Goal: Task Accomplishment & Management: Use online tool/utility

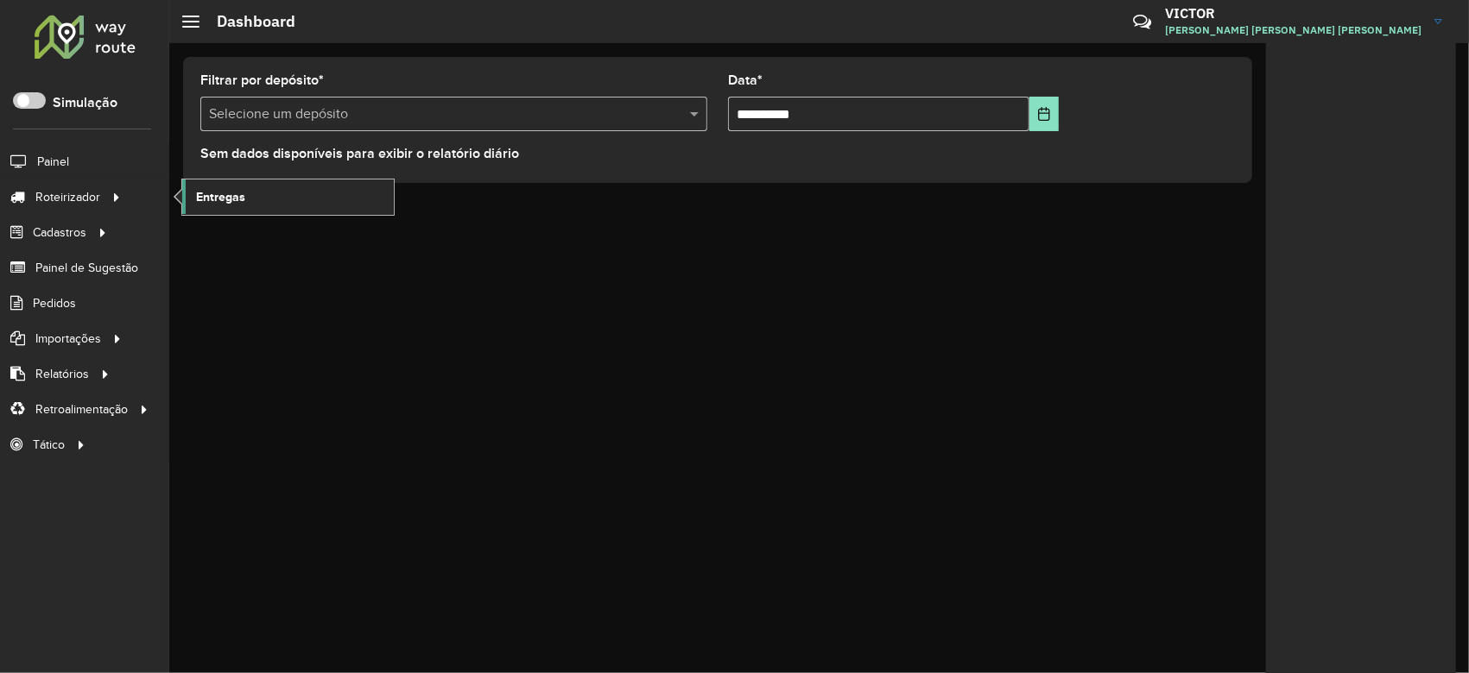
click at [191, 206] on link "Entregas" at bounding box center [288, 197] width 212 height 35
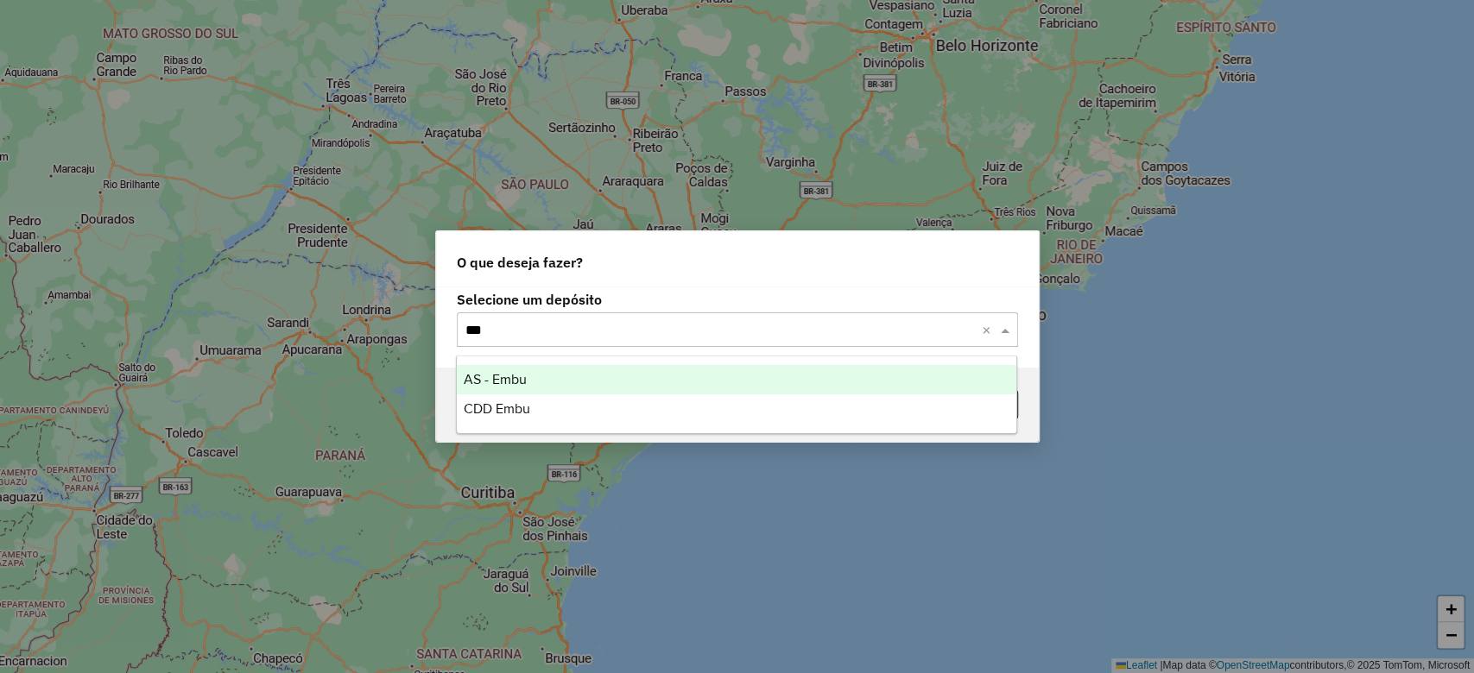
type input "****"
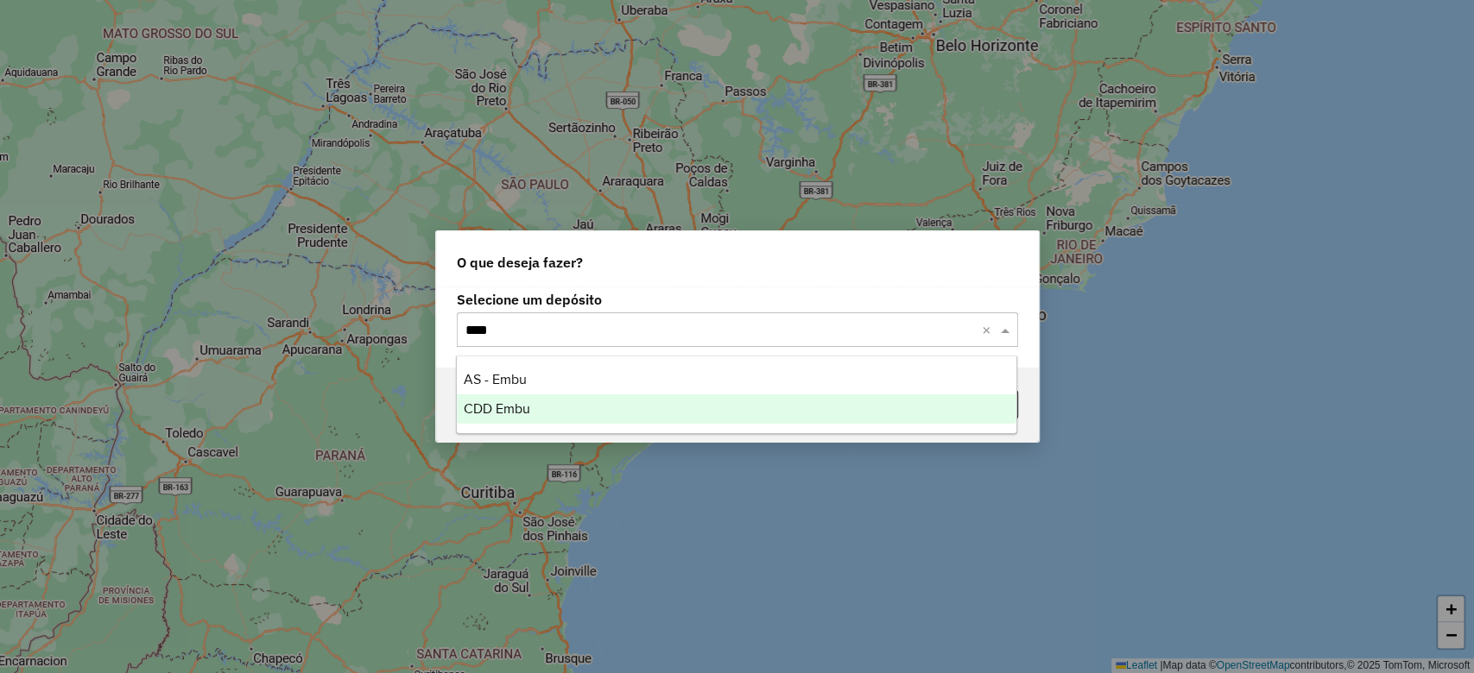
click at [471, 398] on div "CDD Embu" at bounding box center [736, 409] width 559 height 29
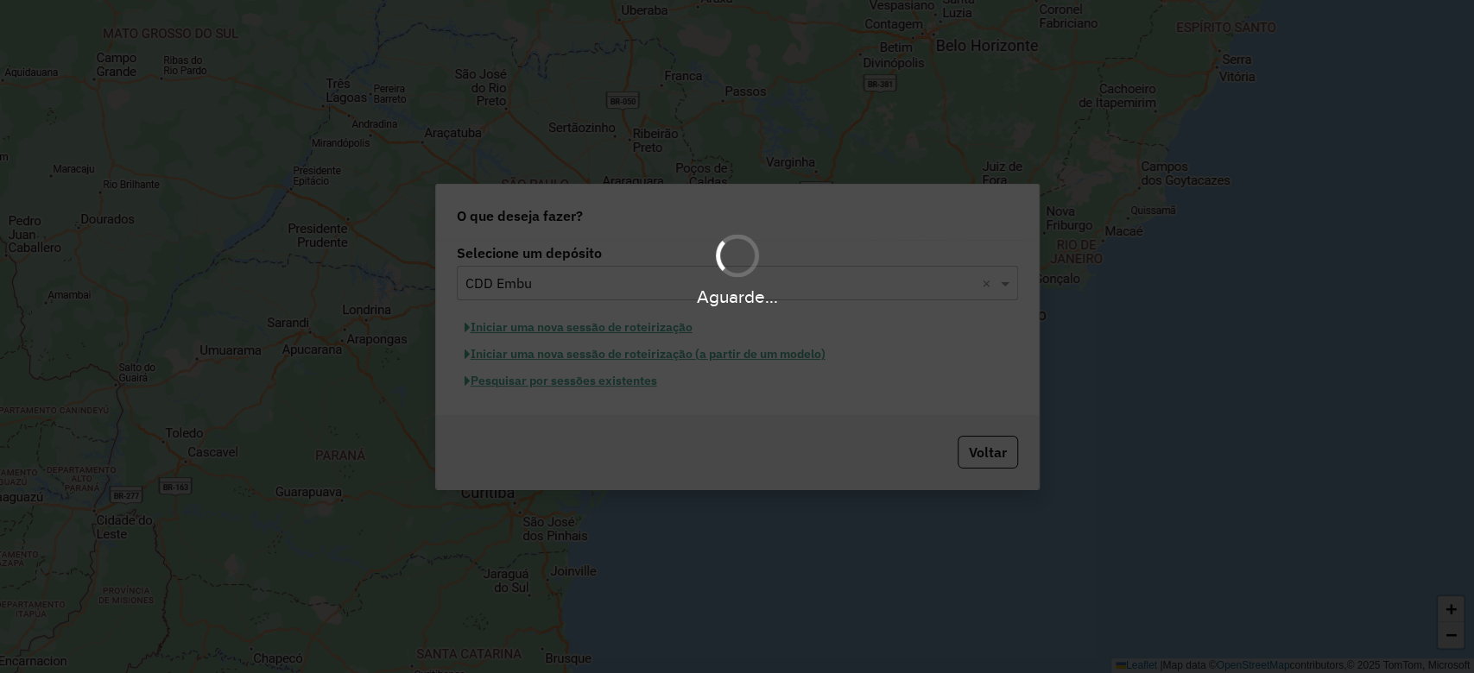
click at [761, 228] on div "Aguarde..." at bounding box center [737, 269] width 1474 height 82
click at [722, 228] on div "Aguarde..." at bounding box center [737, 269] width 1474 height 82
click at [724, 212] on div "Aguarde..." at bounding box center [737, 336] width 1474 height 673
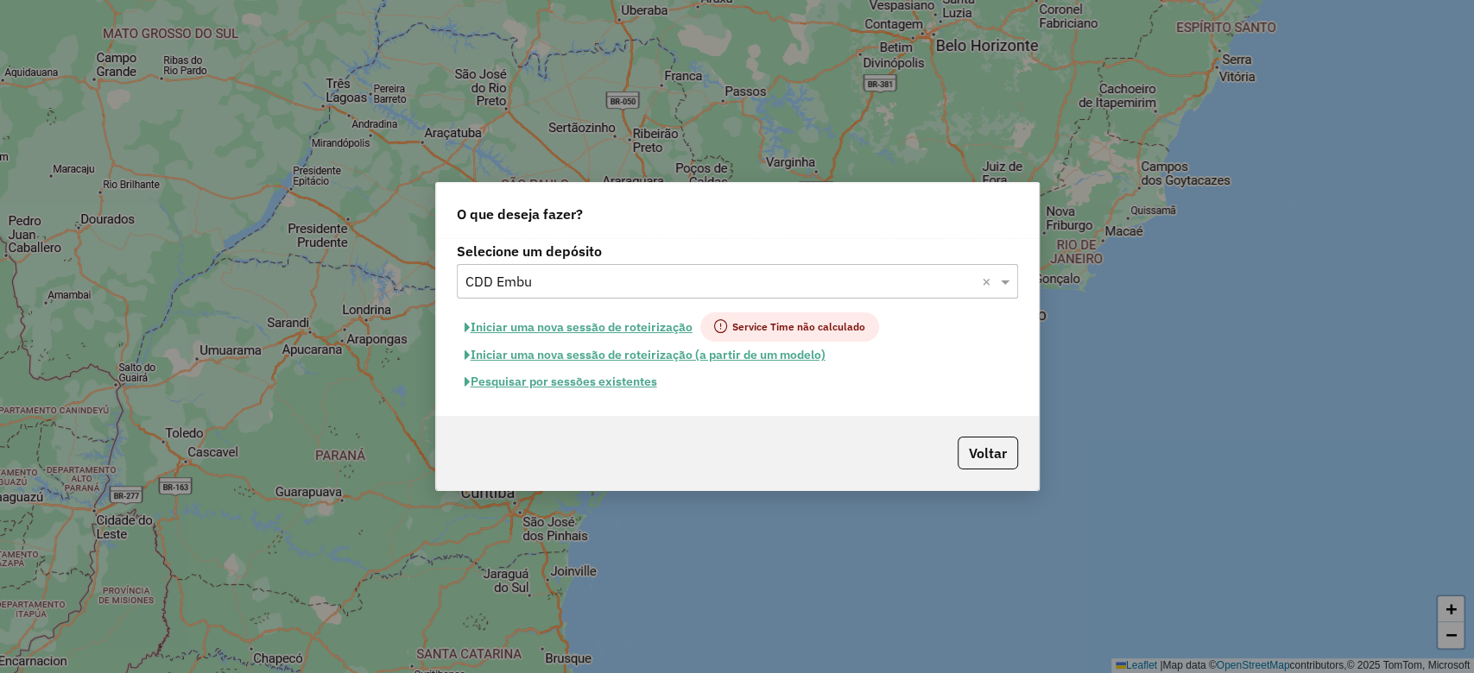
click at [618, 390] on button "Pesquisar por sessões existentes" at bounding box center [561, 382] width 208 height 27
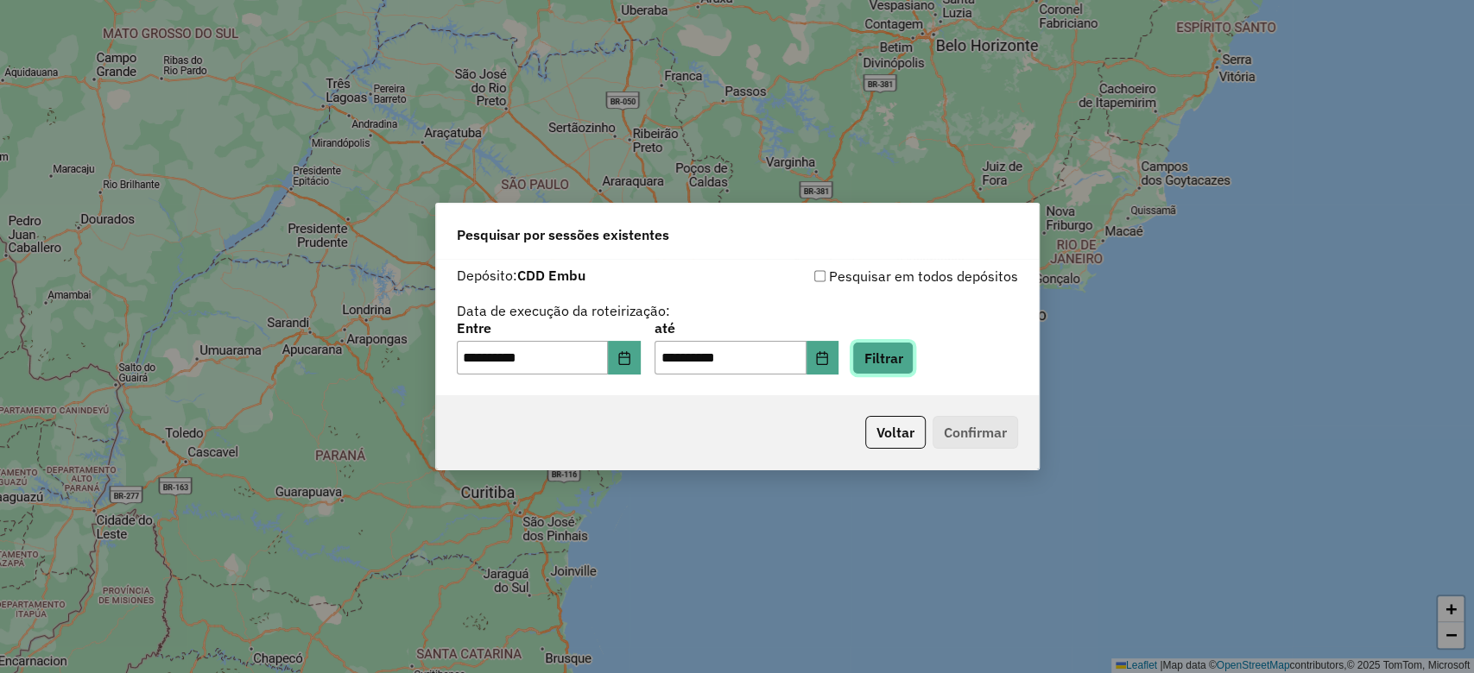
click at [912, 357] on button "Filtrar" at bounding box center [882, 358] width 61 height 33
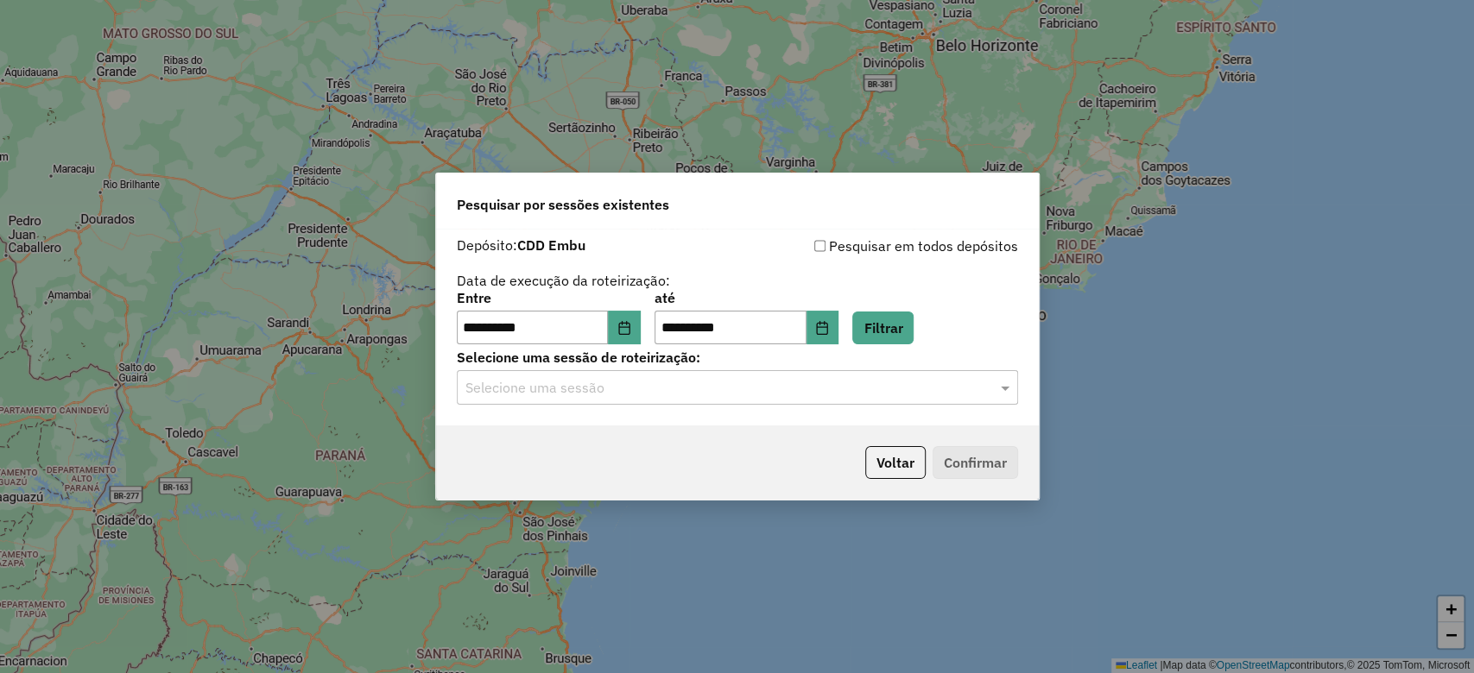
click at [622, 383] on input "text" at bounding box center [719, 388] width 509 height 21
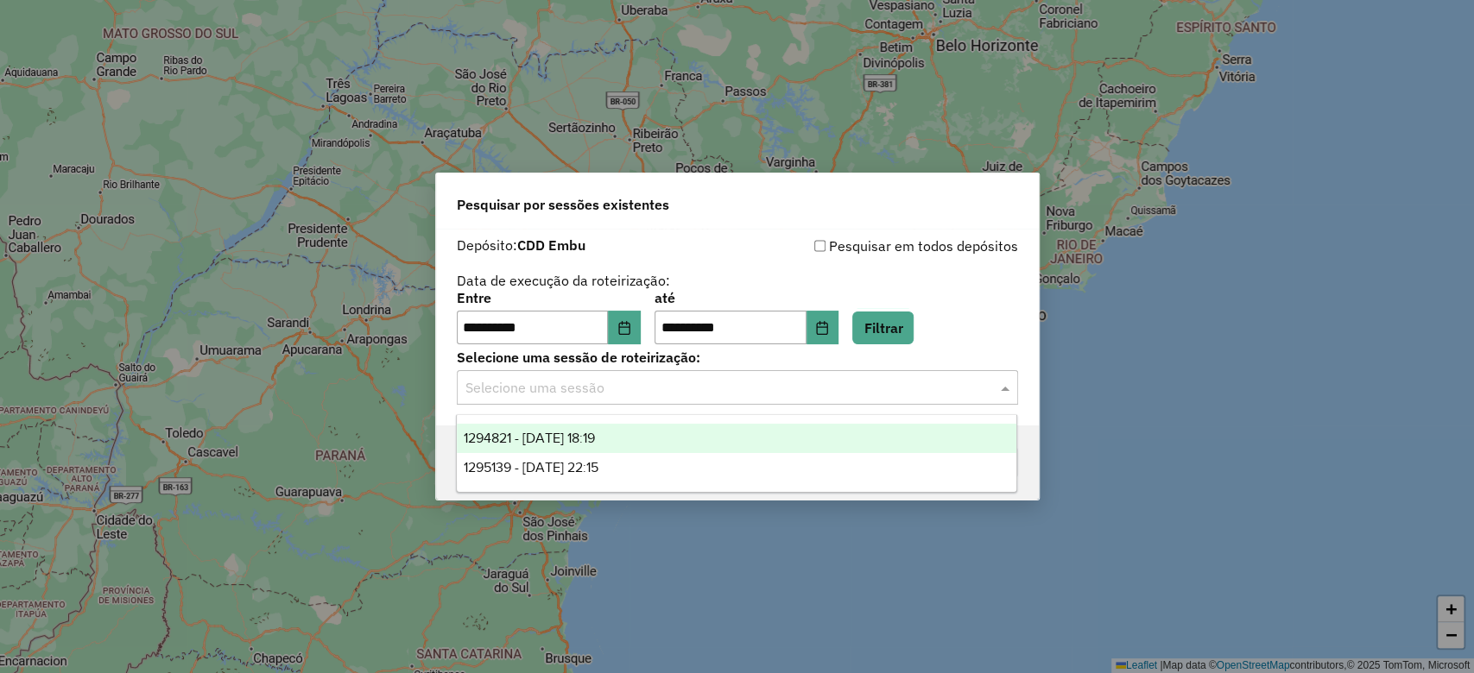
click at [652, 443] on div "1294821 - 15/10/2025 18:19" at bounding box center [736, 438] width 559 height 29
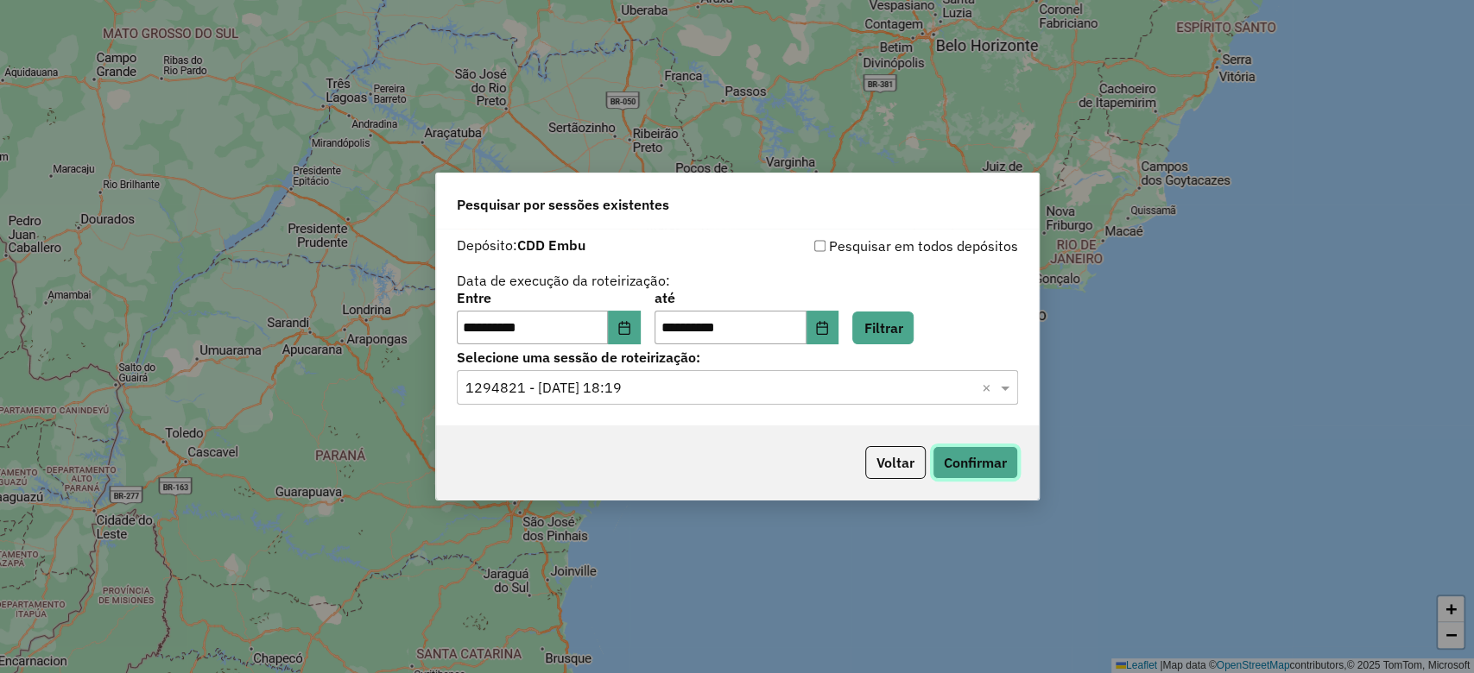
click at [974, 450] on button "Confirmar" at bounding box center [974, 462] width 85 height 33
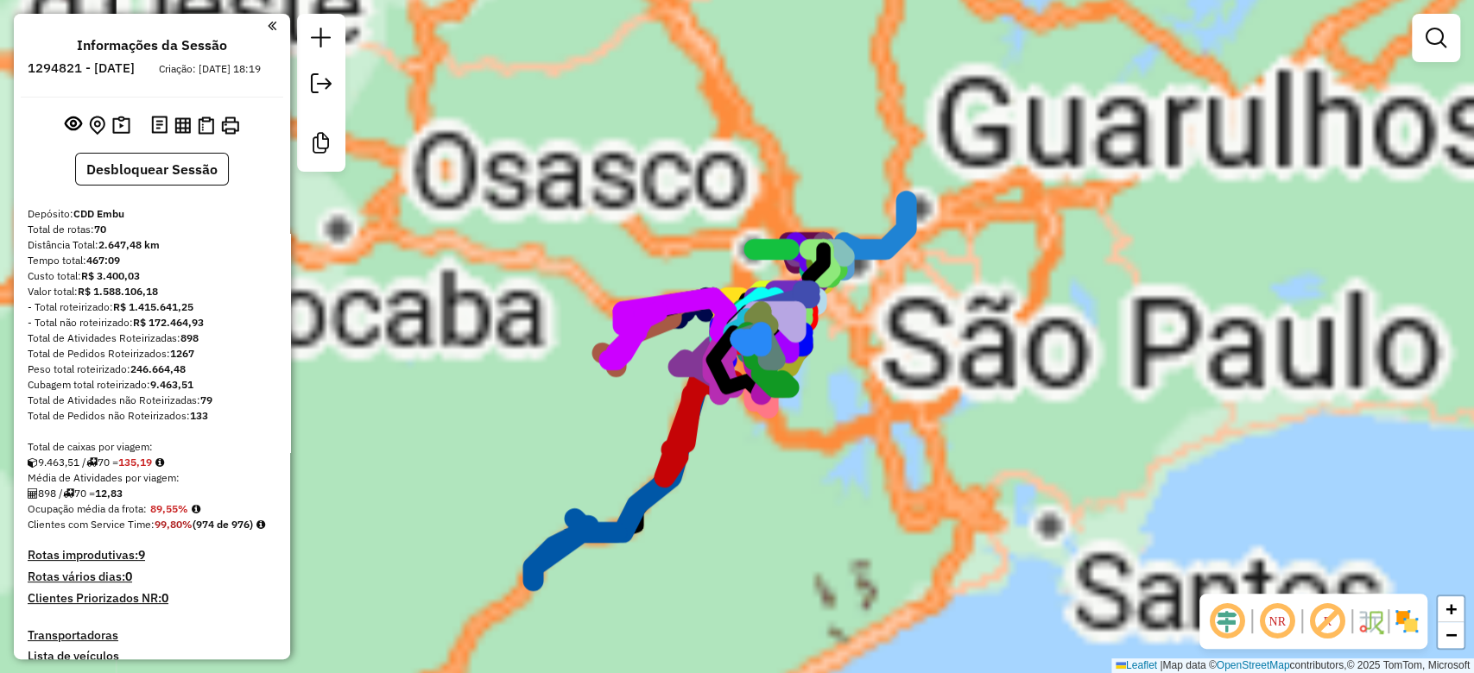
click at [1227, 625] on hb-app "Aguarde... Pop-up bloqueado! Seu navegador bloqueou automáticamente a abertura …" at bounding box center [737, 336] width 1474 height 673
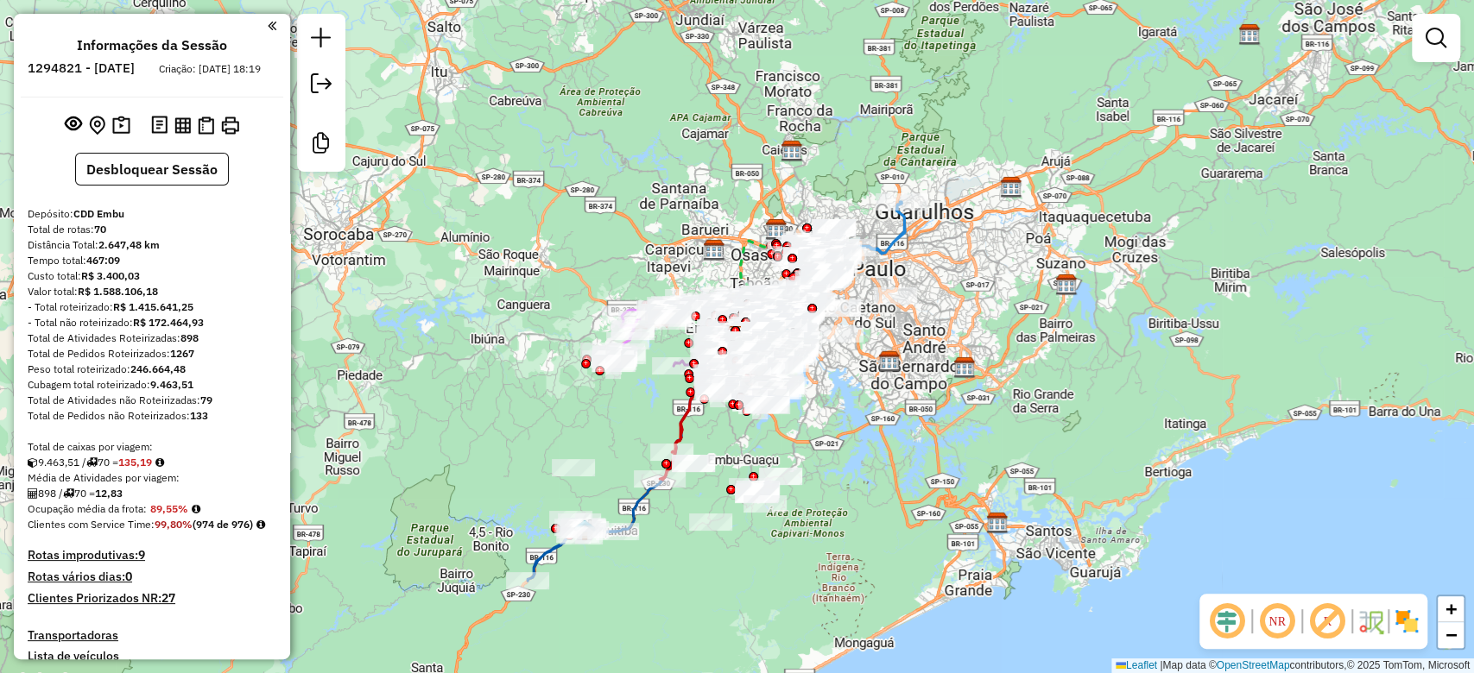
click at [1324, 618] on em at bounding box center [1326, 621] width 41 height 41
click at [1395, 618] on img at bounding box center [1407, 622] width 28 height 28
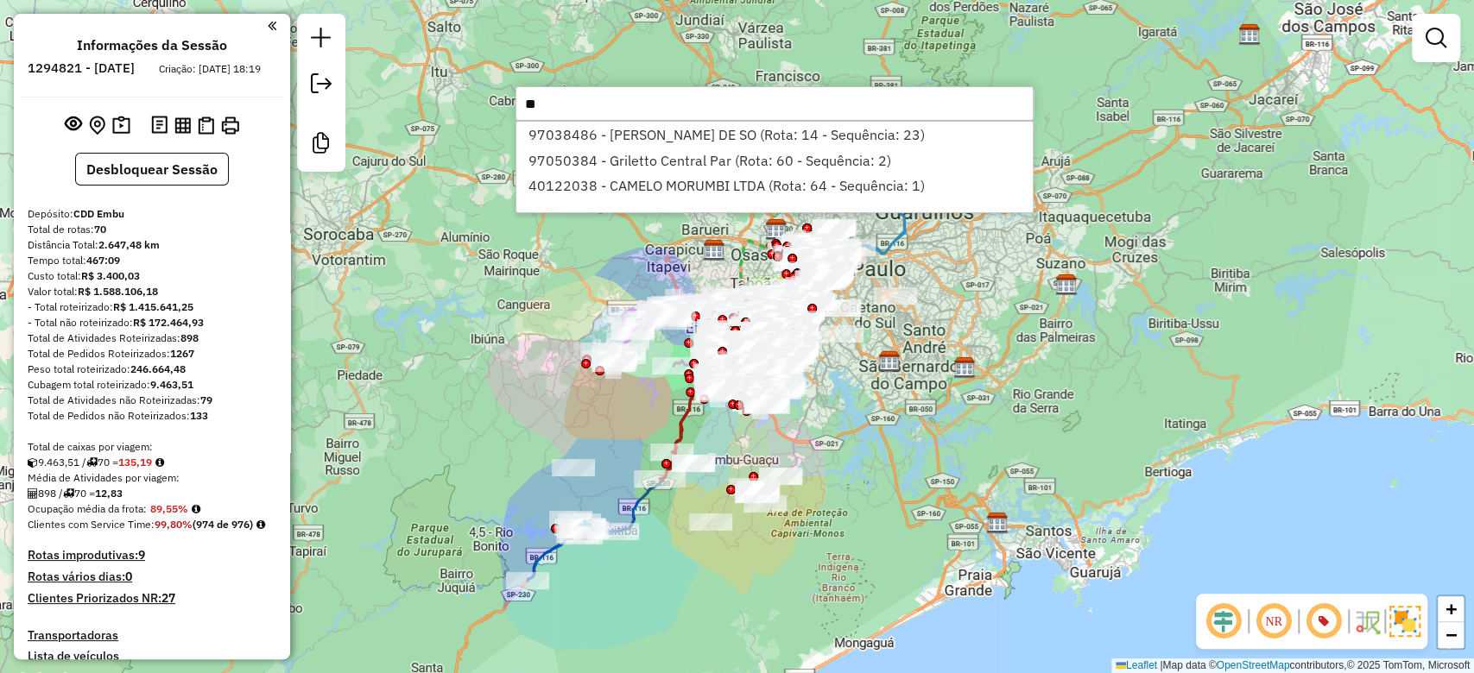
type input "*"
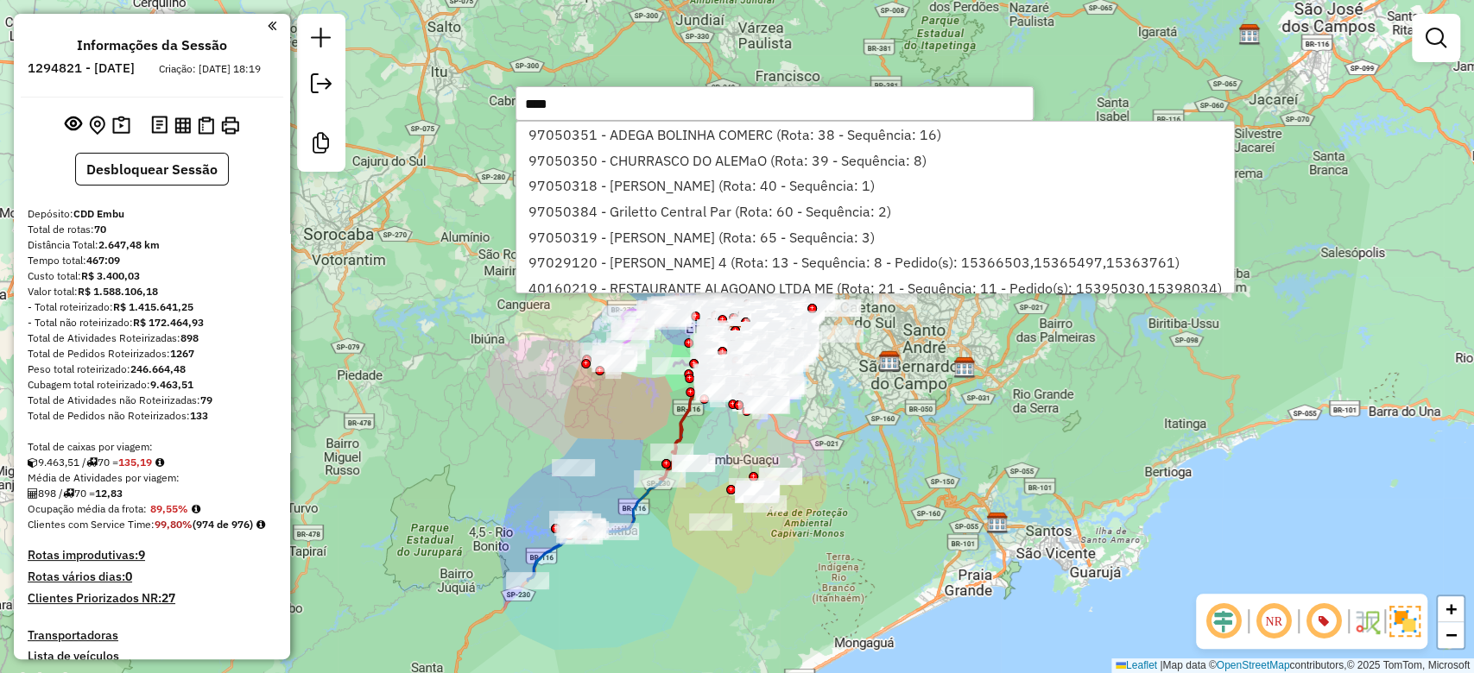
type input "*****"
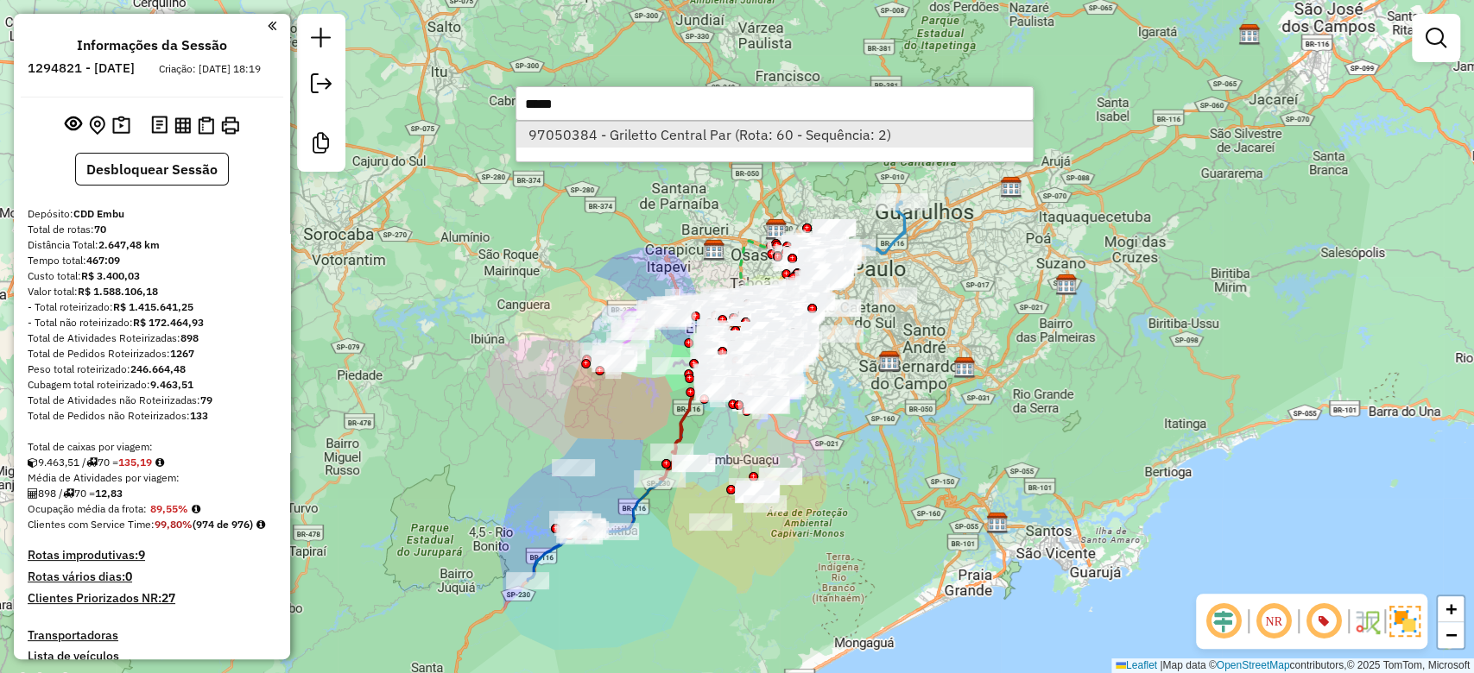
click at [691, 140] on li "97050384 - Griletto Central Par (Rota: 60 - Sequência: 2)" at bounding box center [774, 135] width 516 height 26
select select "**********"
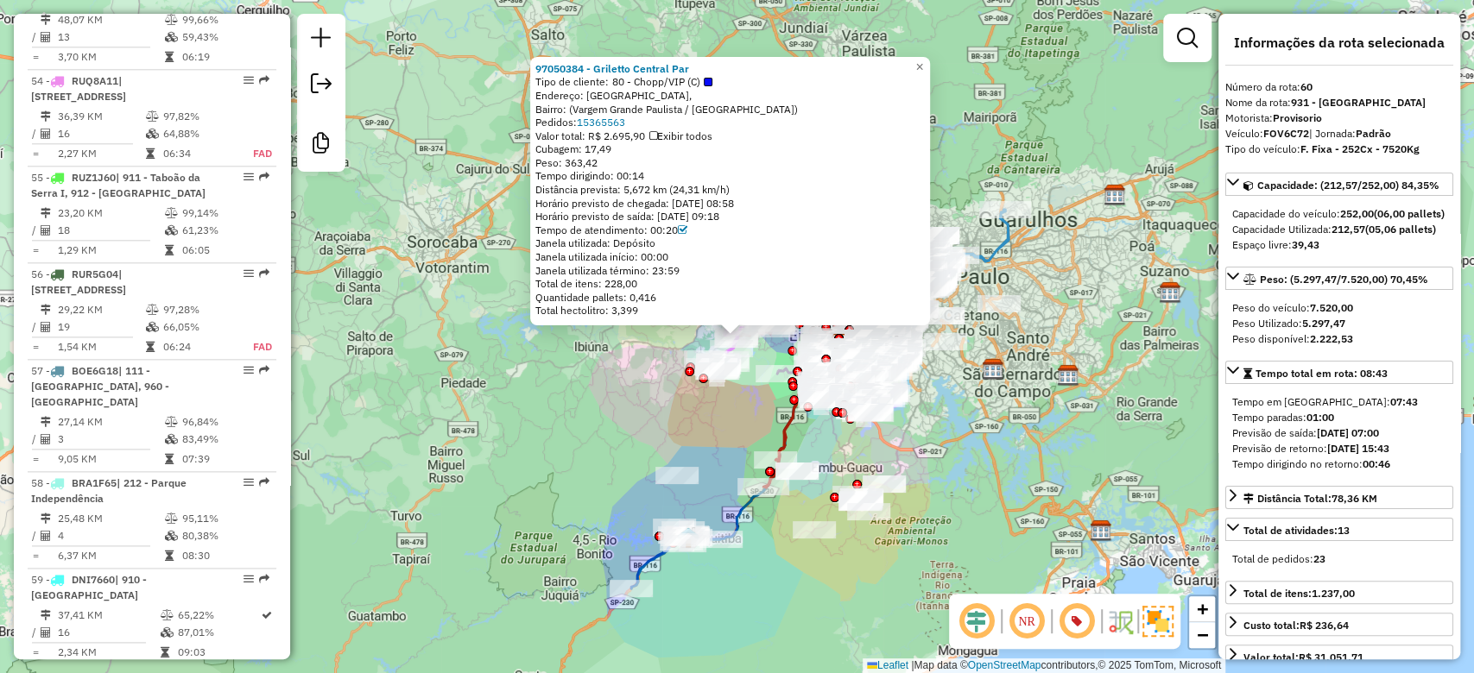
scroll to position [6298, 0]
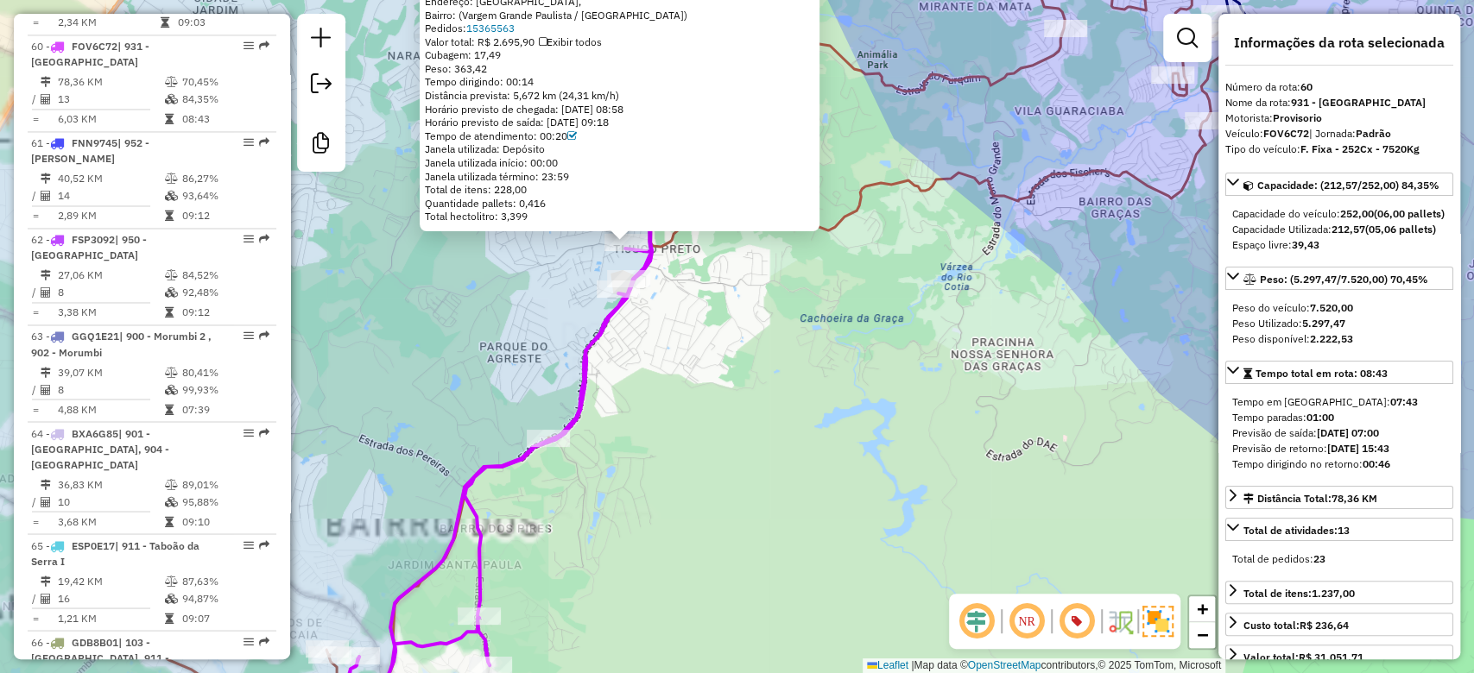
click at [753, 363] on div "97050384 - Griletto Central Par Tipo de cliente: 80 - Chopp/VIP (C) Endereço: R…" at bounding box center [737, 336] width 1474 height 673
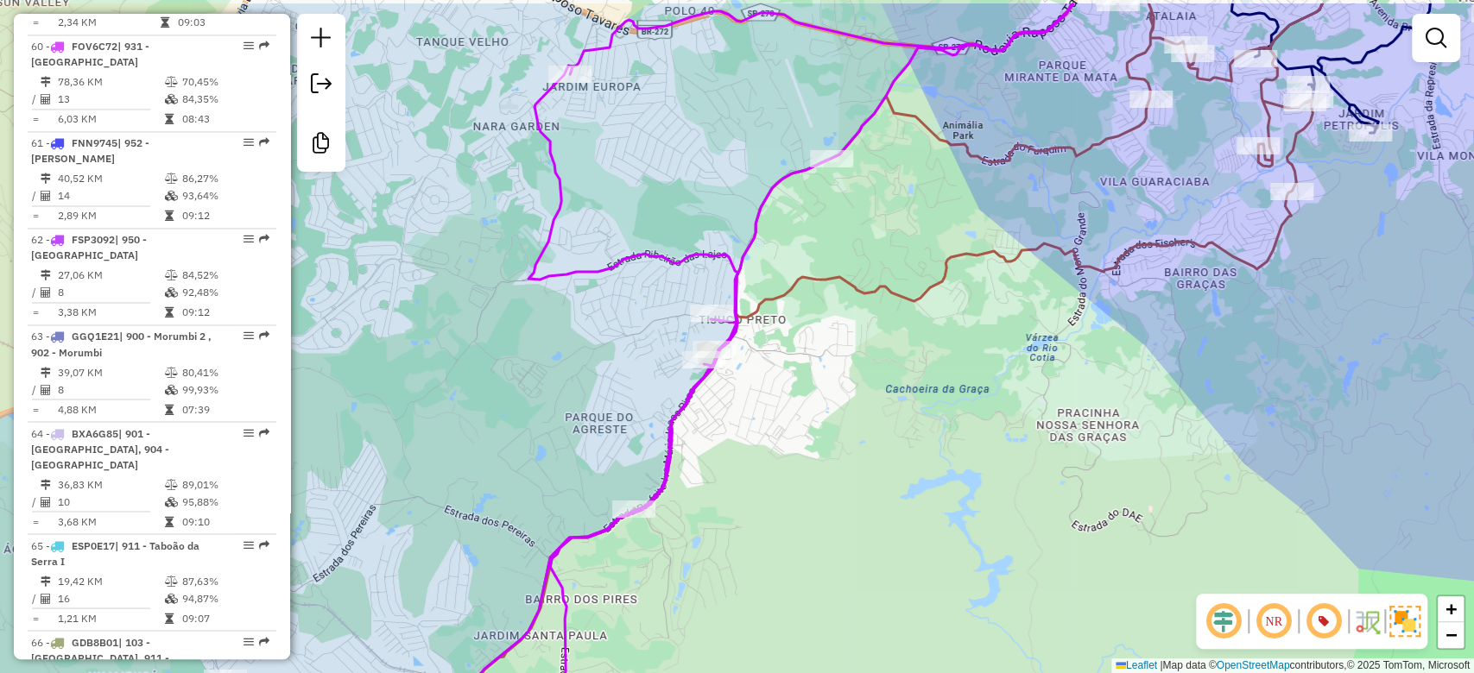
drag, startPoint x: 742, startPoint y: 354, endPoint x: 828, endPoint y: 425, distance: 111.0
click at [828, 425] on div "Janela de atendimento Grade de atendimento Capacidade Transportadoras Veículos …" at bounding box center [737, 336] width 1474 height 673
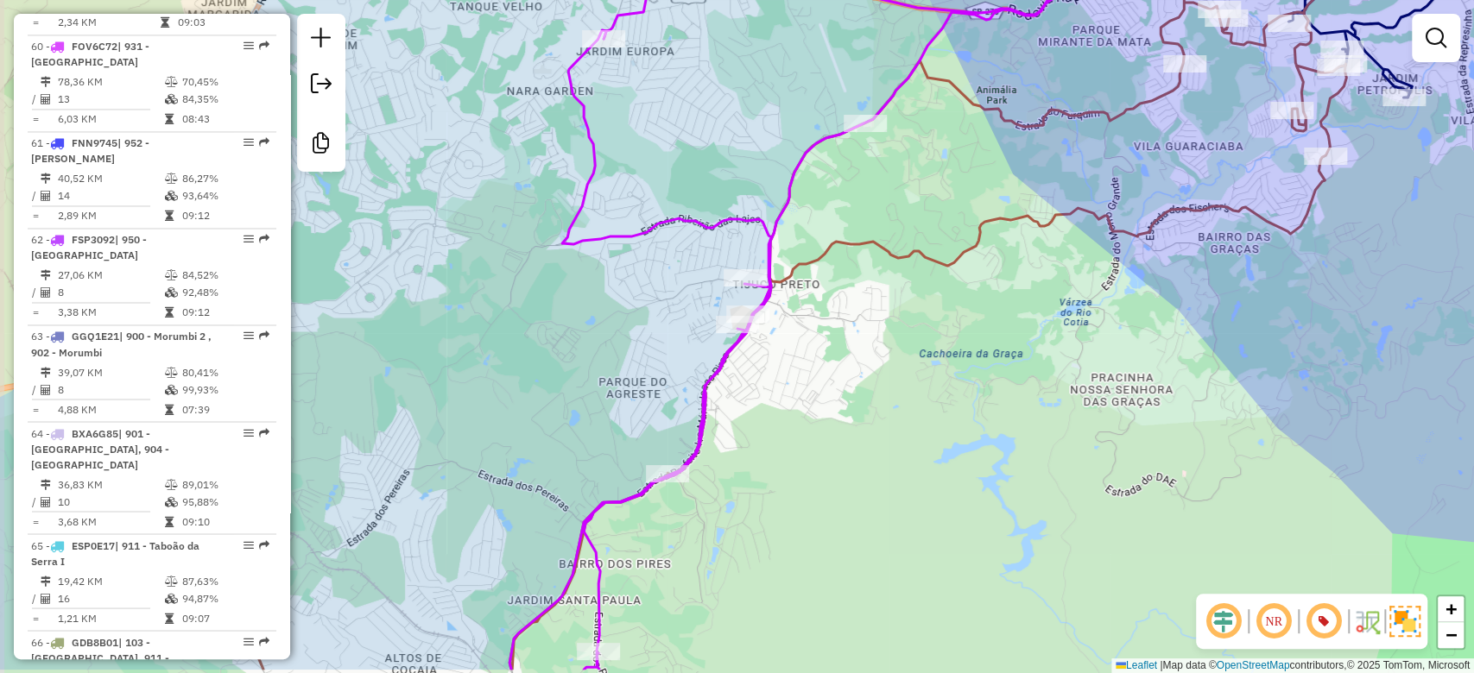
drag, startPoint x: 745, startPoint y: 424, endPoint x: 780, endPoint y: 353, distance: 79.2
click at [780, 353] on div "Janela de atendimento Grade de atendimento Capacidade Transportadoras Veículos …" at bounding box center [737, 336] width 1474 height 673
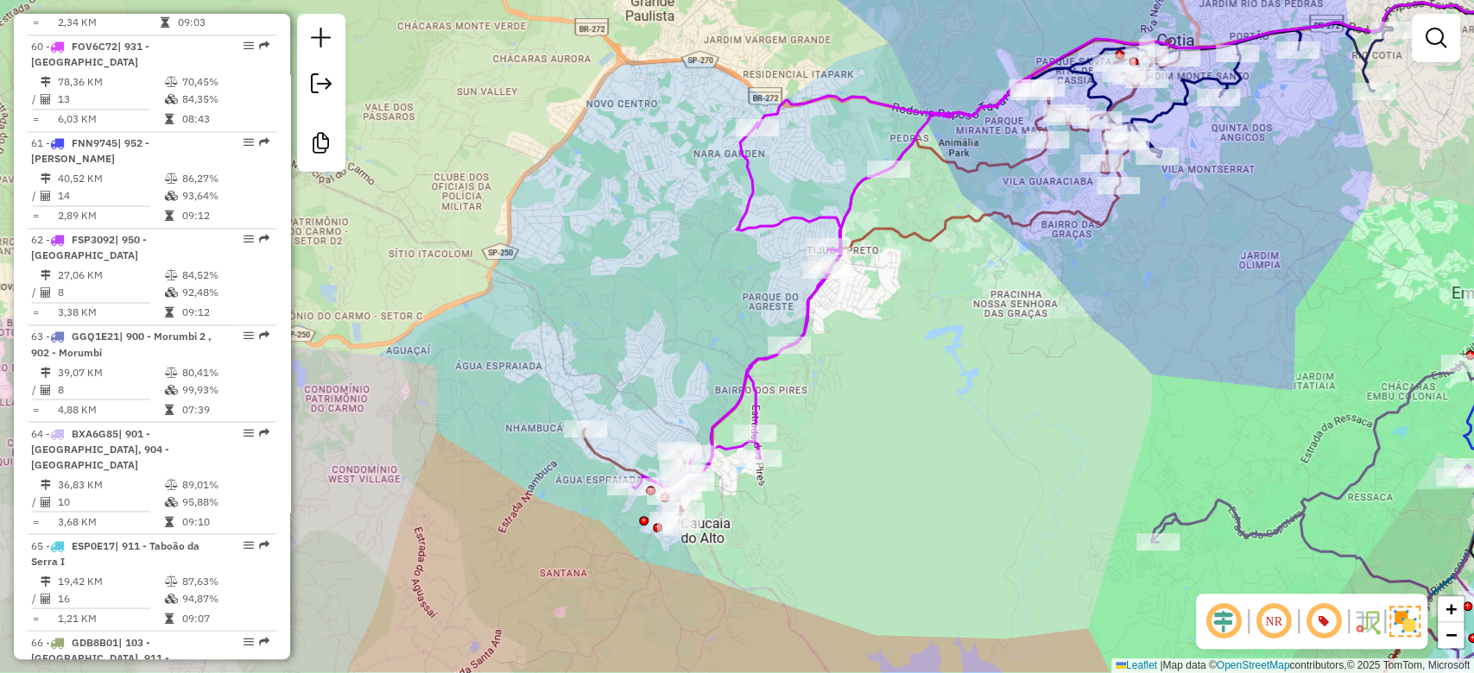
drag, startPoint x: 920, startPoint y: 327, endPoint x: 914, endPoint y: 344, distance: 18.3
click at [914, 344] on div "Janela de atendimento Grade de atendimento Capacidade Transportadoras Veículos …" at bounding box center [737, 336] width 1474 height 673
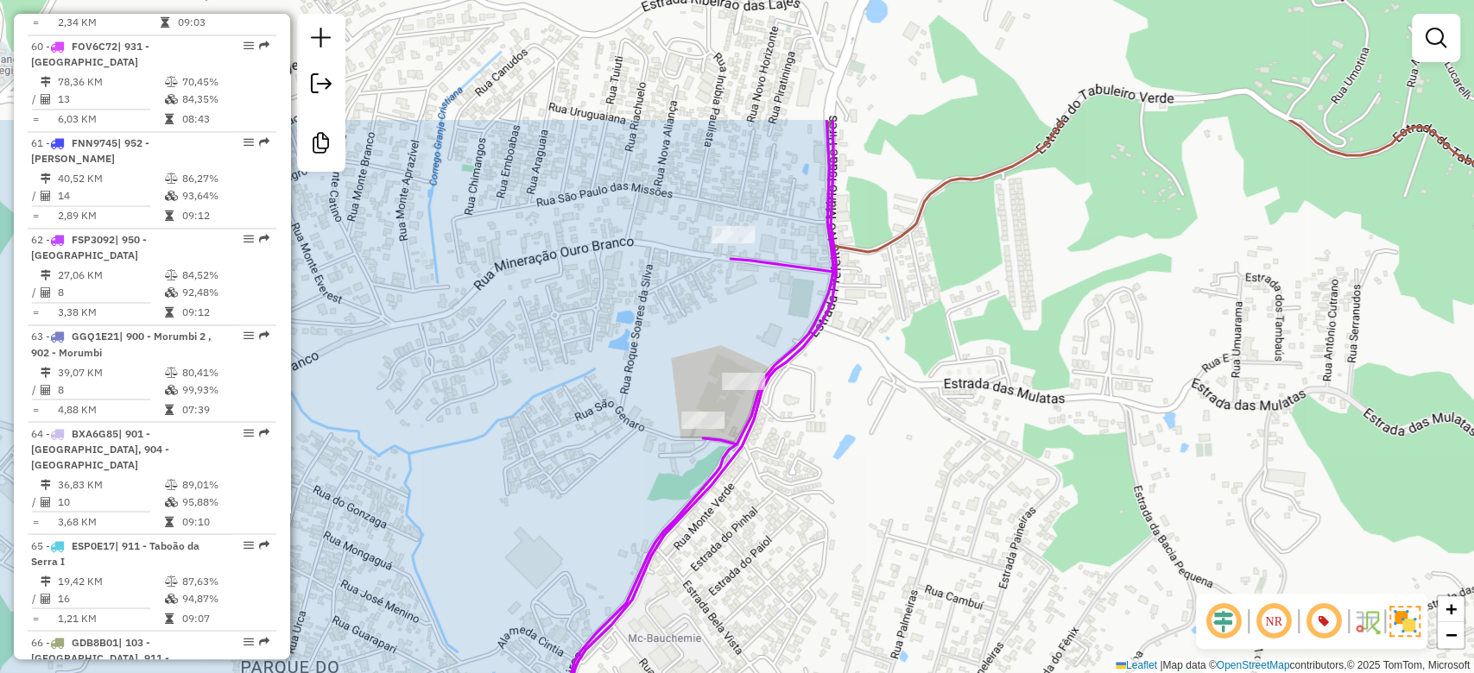
drag, startPoint x: 816, startPoint y: 319, endPoint x: 839, endPoint y: 478, distance: 160.6
click at [839, 478] on div "Janela de atendimento Grade de atendimento Capacidade Transportadoras Veículos …" at bounding box center [737, 336] width 1474 height 673
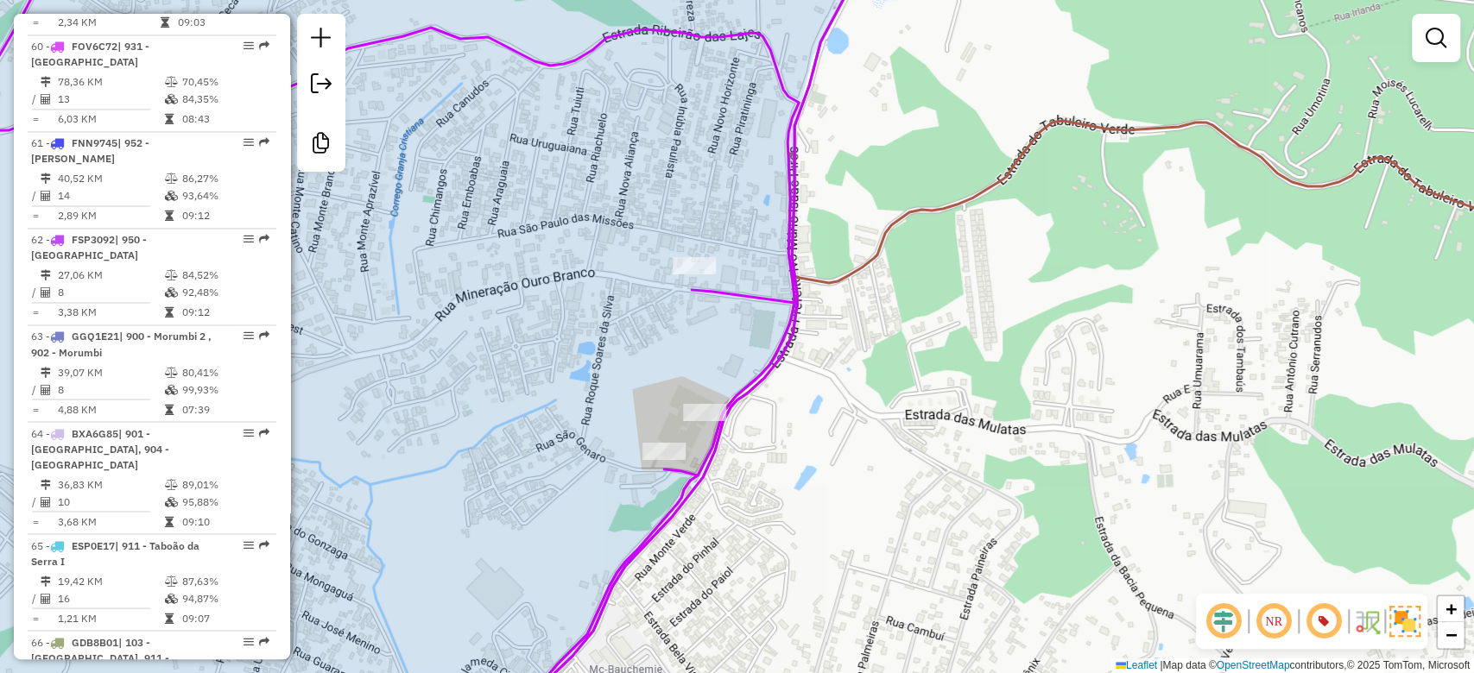
drag, startPoint x: 870, startPoint y: 417, endPoint x: 831, endPoint y: 448, distance: 49.8
click at [831, 448] on div "Janela de atendimento Grade de atendimento Capacidade Transportadoras Veículos …" at bounding box center [737, 336] width 1474 height 673
select select "**********"
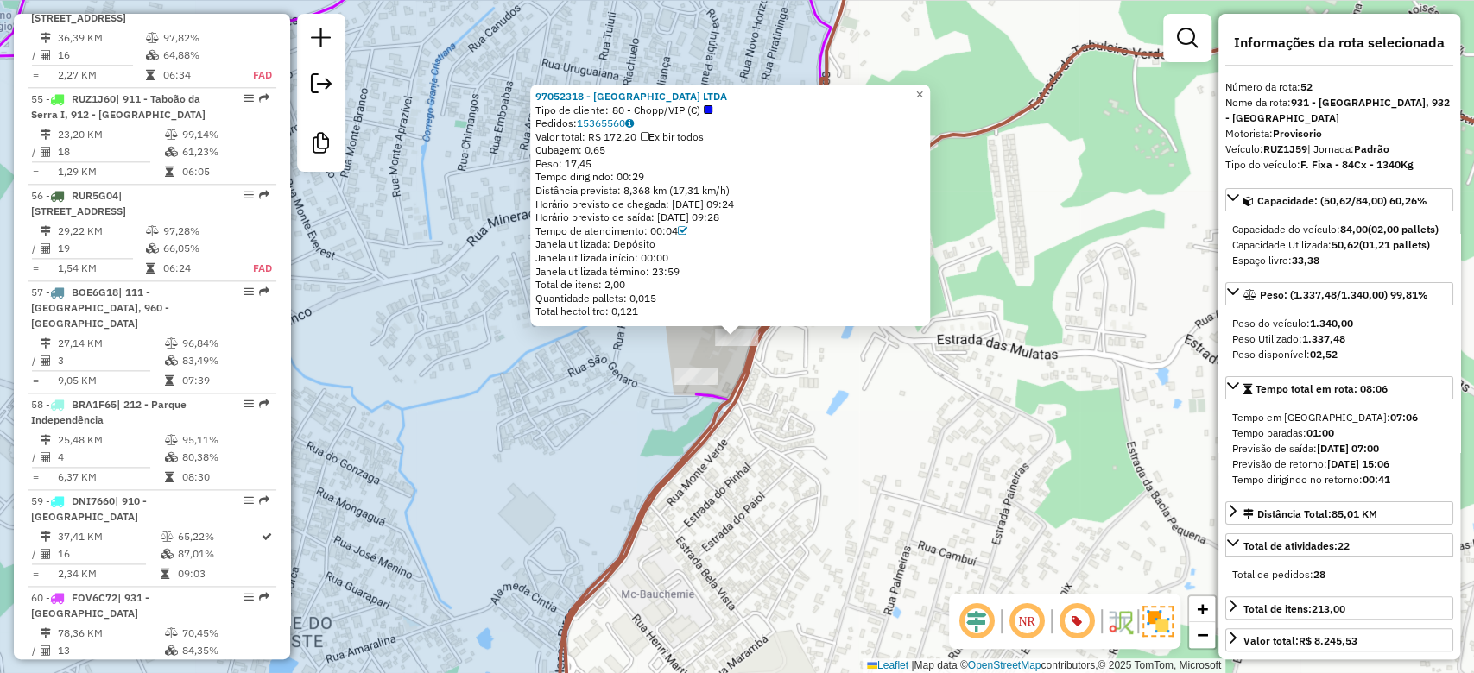
scroll to position [5509, 0]
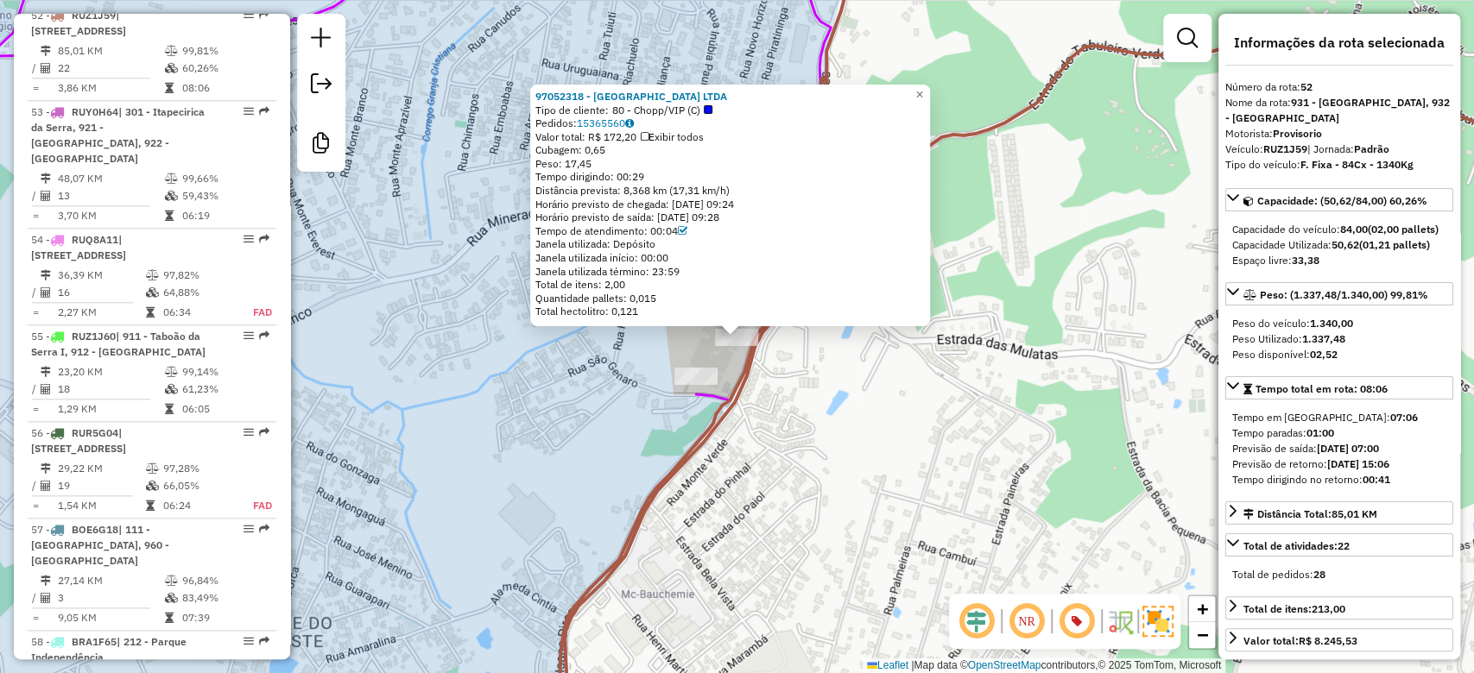
click at [831, 502] on div "97052318 - ARENA BEACH CENTRAL PARK LTDA Tipo de cliente: 80 - Chopp/VIP (C) Pe…" at bounding box center [737, 336] width 1474 height 673
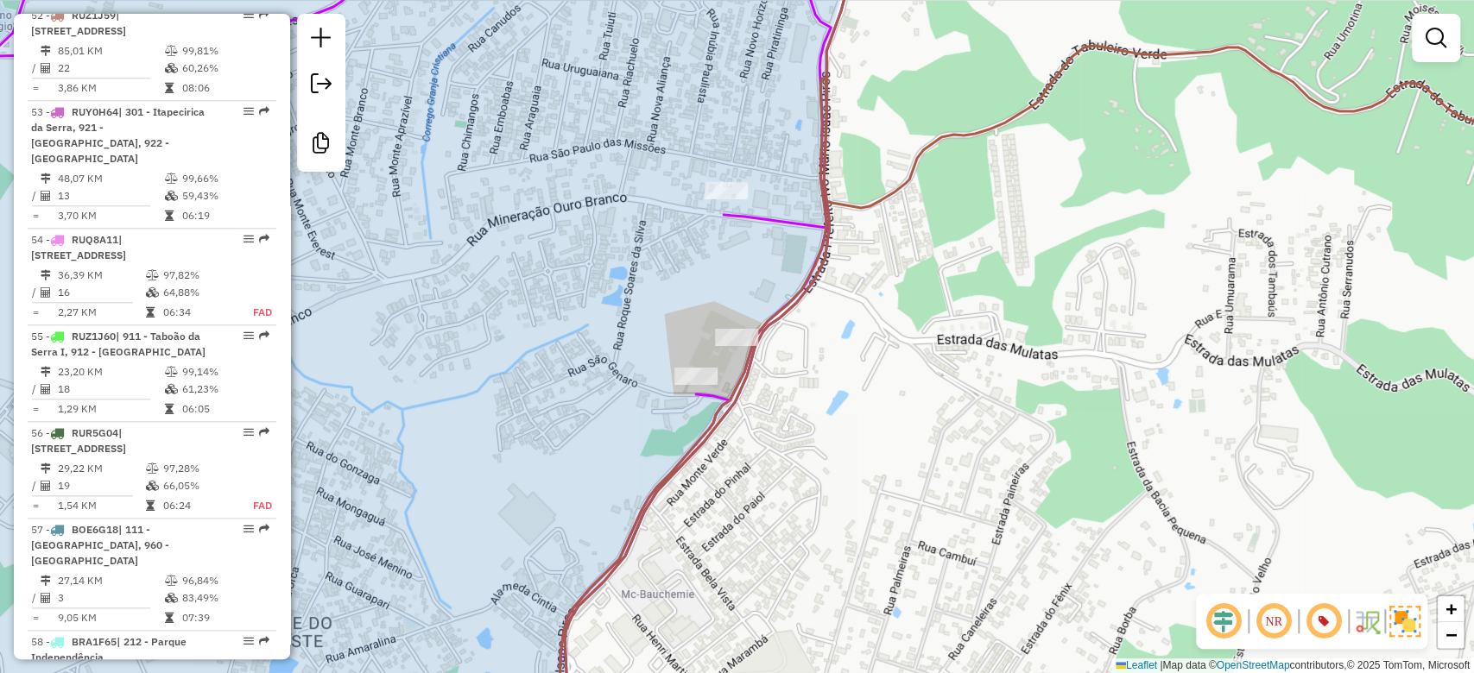
select select "**********"
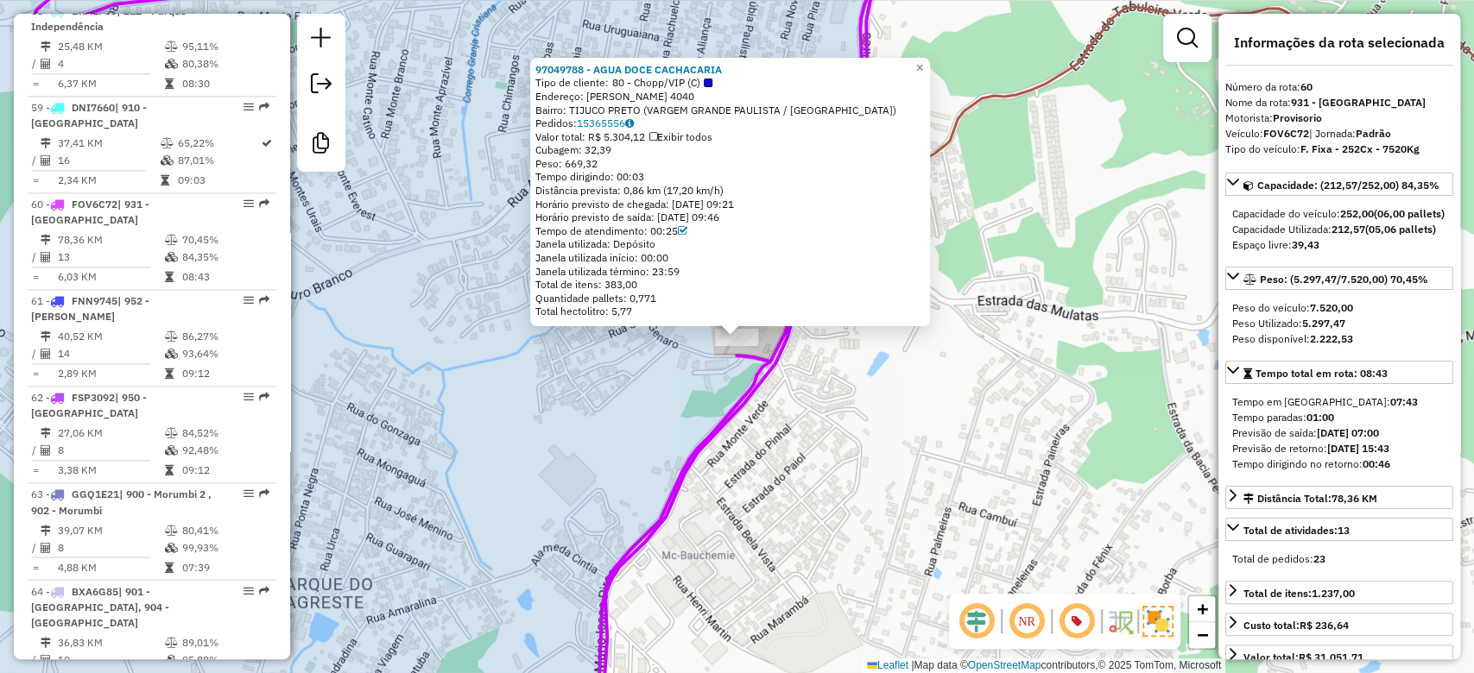
scroll to position [6298, 0]
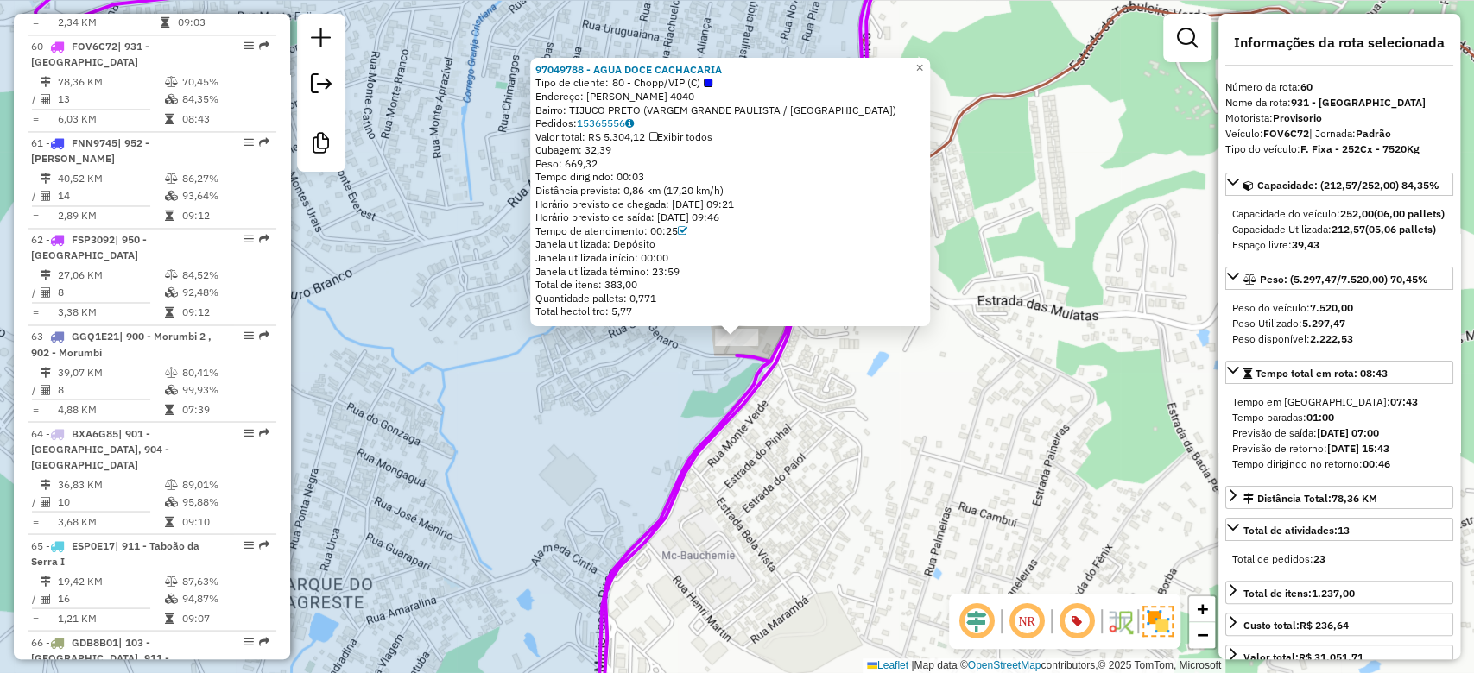
drag, startPoint x: 900, startPoint y: 457, endPoint x: 737, endPoint y: 254, distance: 260.4
click at [899, 457] on div "97049788 - AGUA DOCE CACHACARIA Tipo de cliente: 80 - Chopp/VIP (C) Endereço: M…" at bounding box center [737, 336] width 1474 height 673
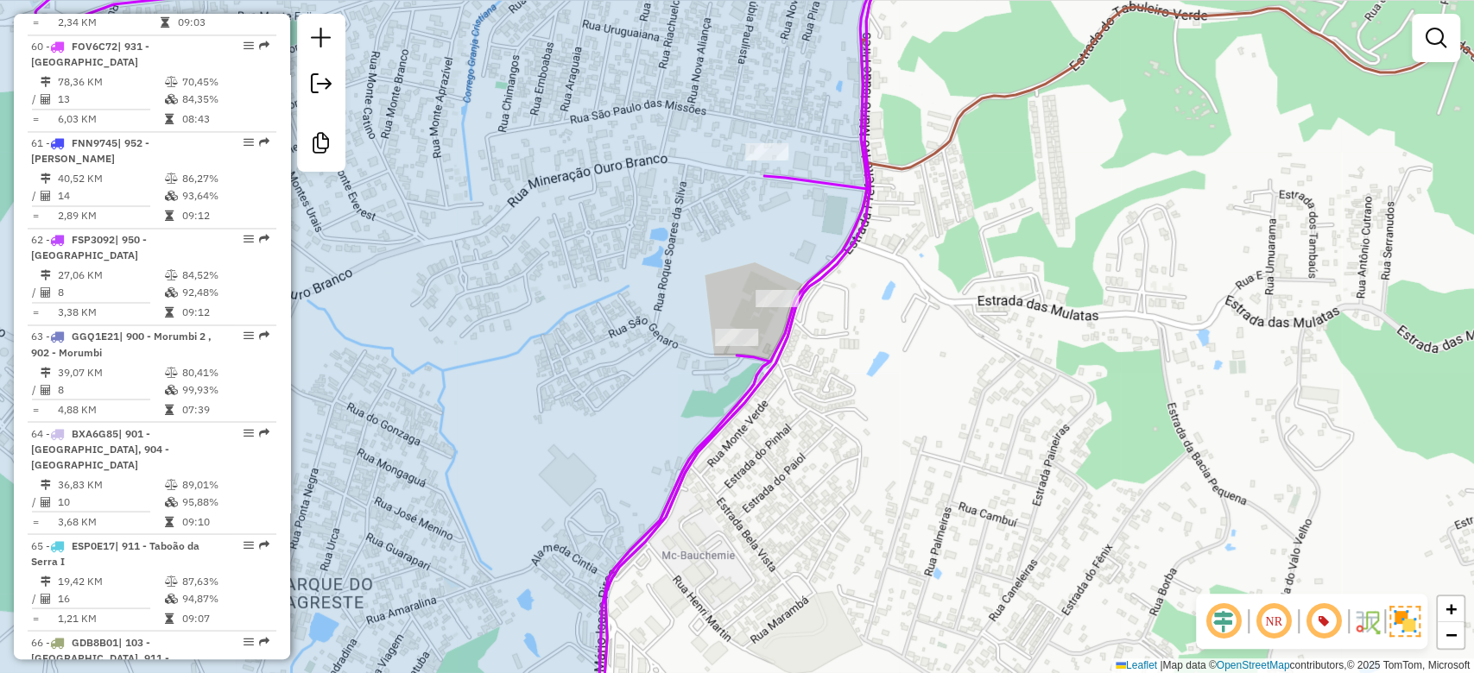
click at [760, 172] on icon at bounding box center [463, 337] width 856 height 808
select select "**********"
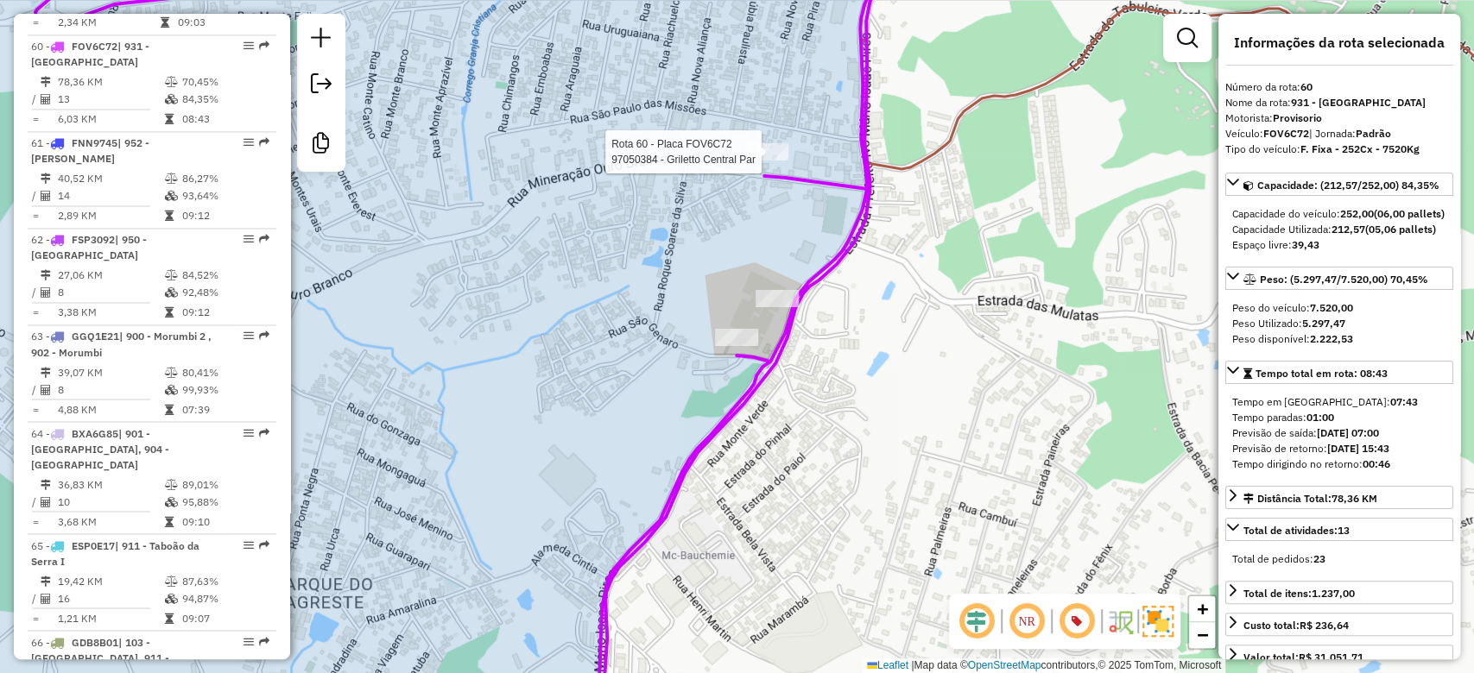
click at [761, 161] on div at bounding box center [766, 151] width 43 height 17
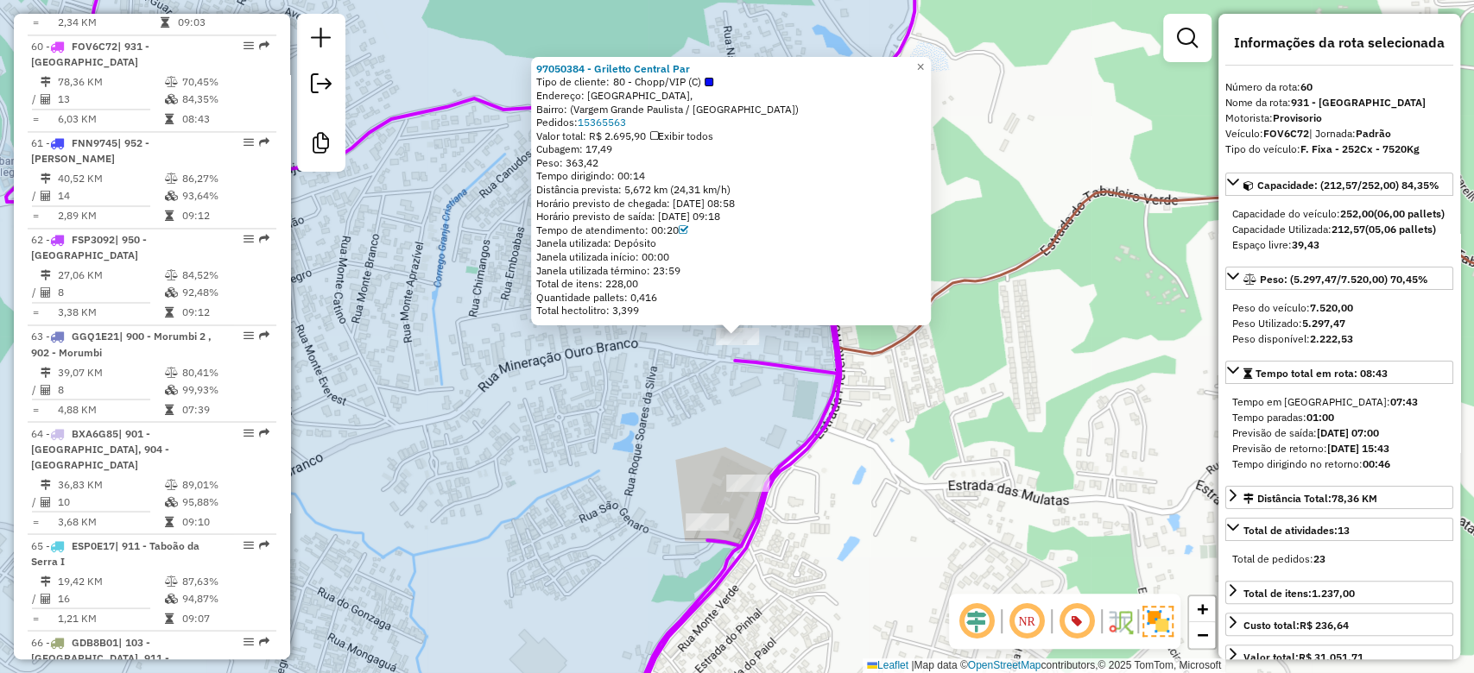
click at [827, 347] on icon at bounding box center [466, 337] width 921 height 808
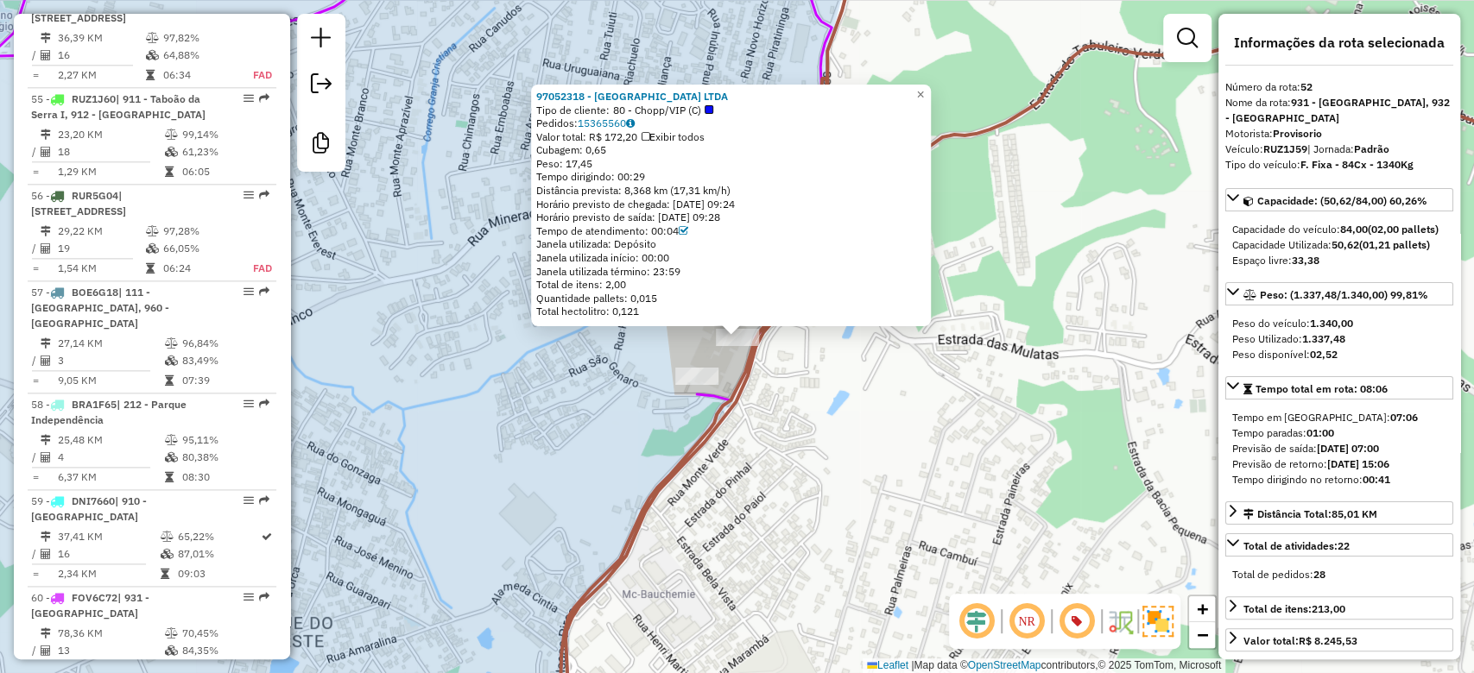
scroll to position [5509, 0]
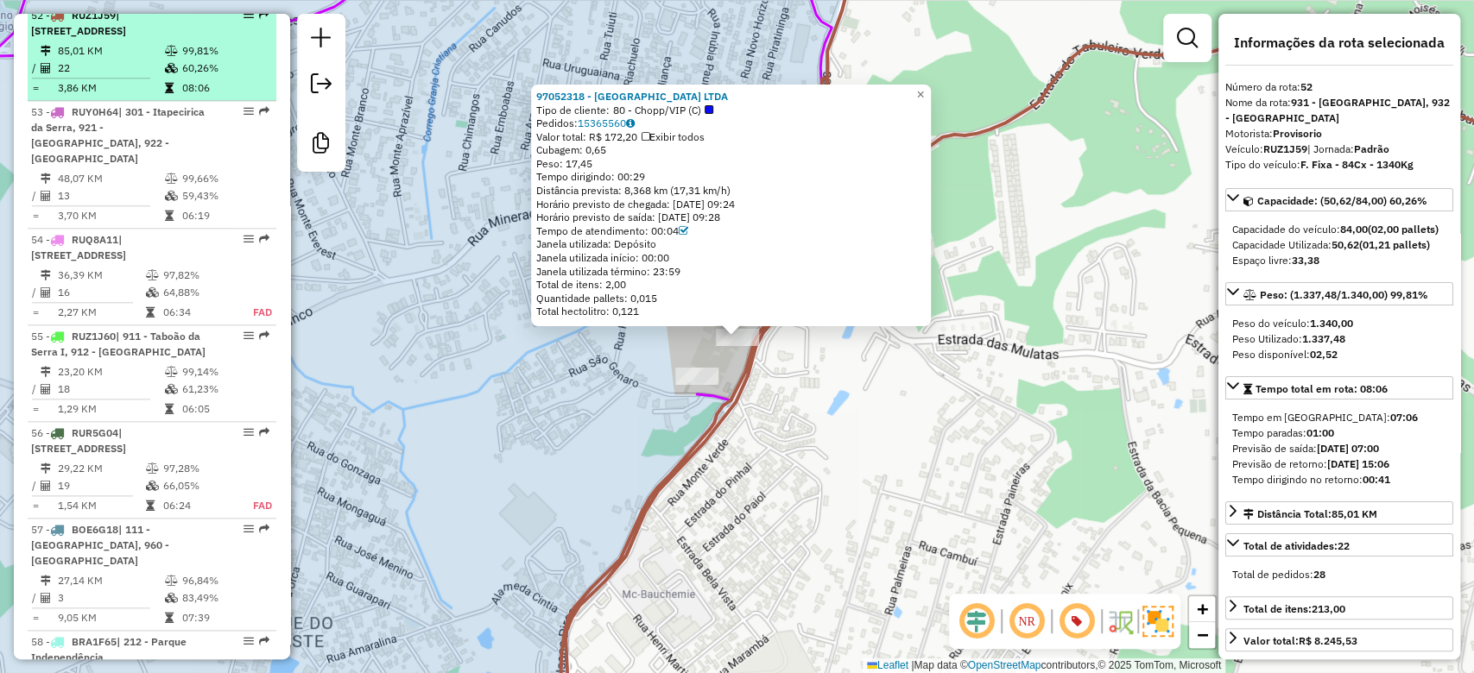
click at [206, 72] on td "60,26%" at bounding box center [224, 68] width 87 height 17
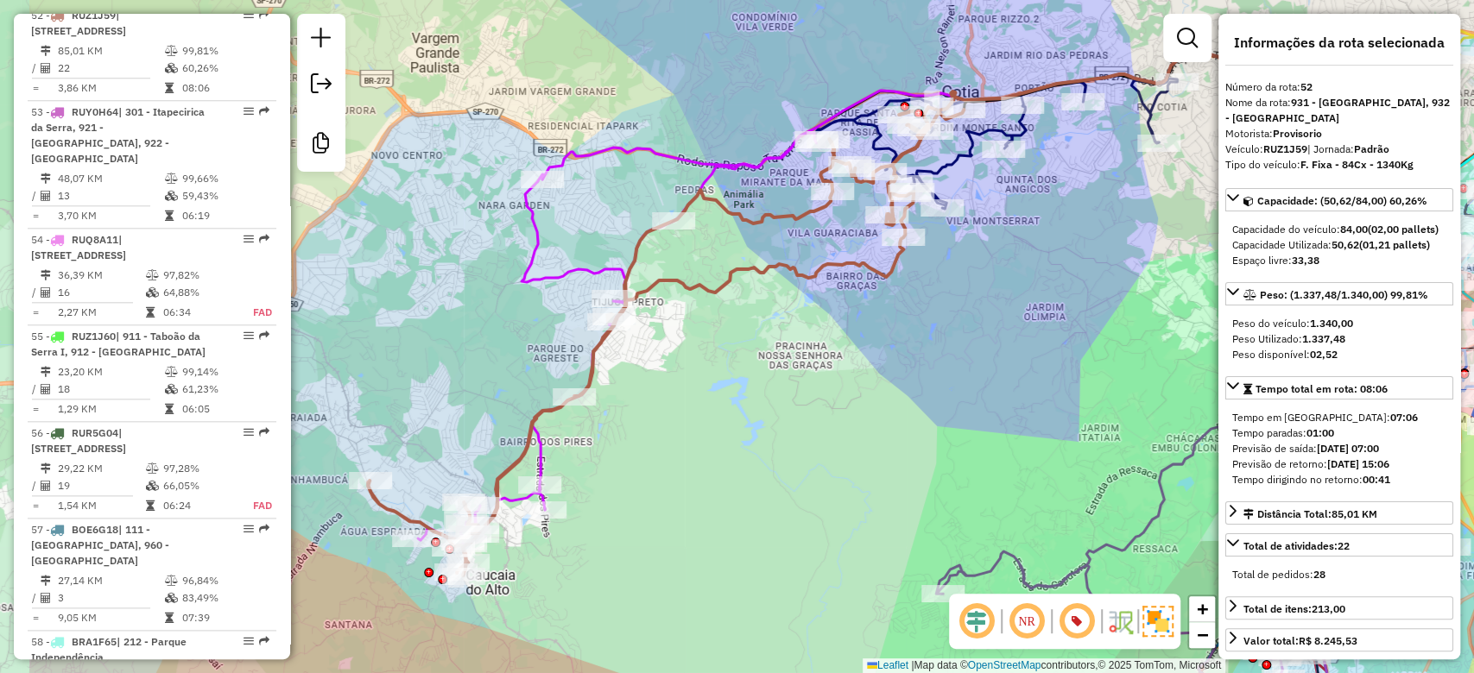
drag, startPoint x: 460, startPoint y: 376, endPoint x: 635, endPoint y: 356, distance: 176.5
click at [635, 356] on div "Janela de atendimento Grade de atendimento Capacidade Transportadoras Veículos …" at bounding box center [737, 336] width 1474 height 673
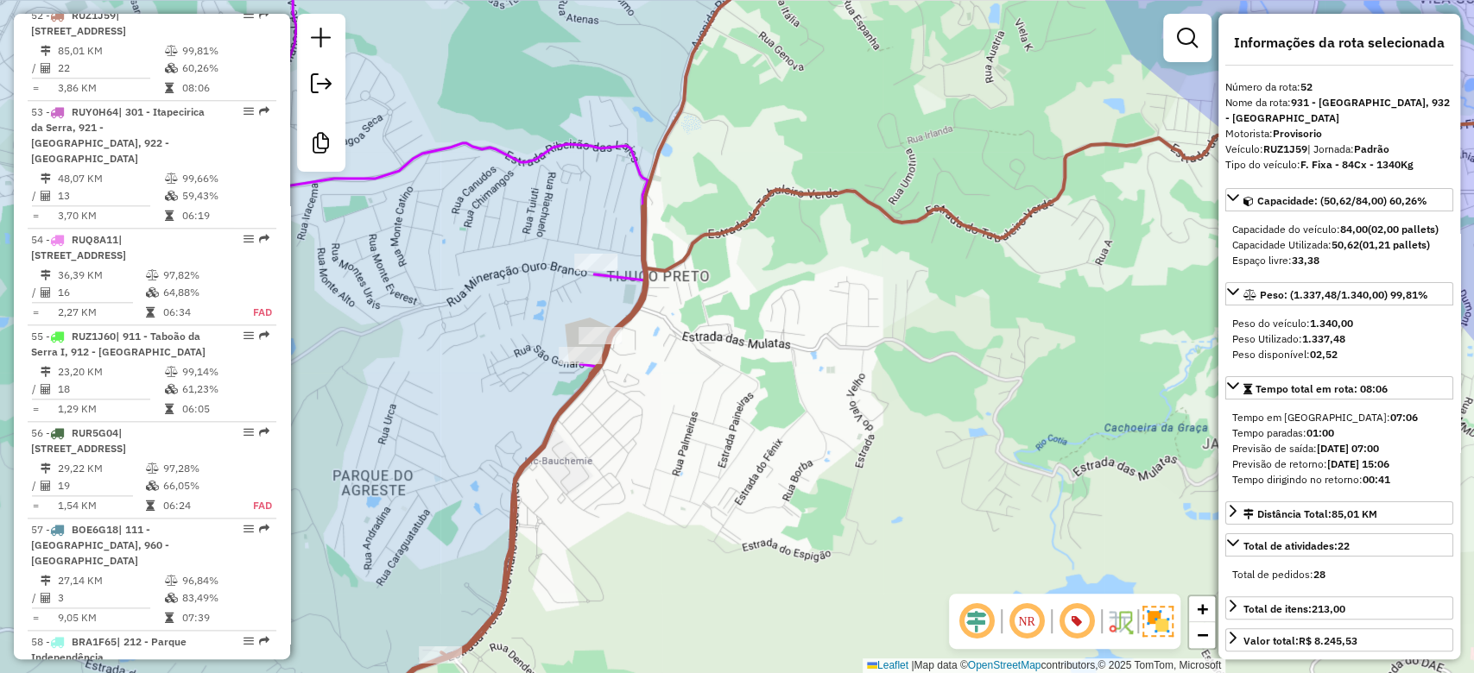
drag, startPoint x: 647, startPoint y: 368, endPoint x: 681, endPoint y: 473, distance: 110.8
click at [689, 501] on div "Janela de atendimento Grade de atendimento Capacidade Transportadoras Veículos …" at bounding box center [737, 336] width 1474 height 673
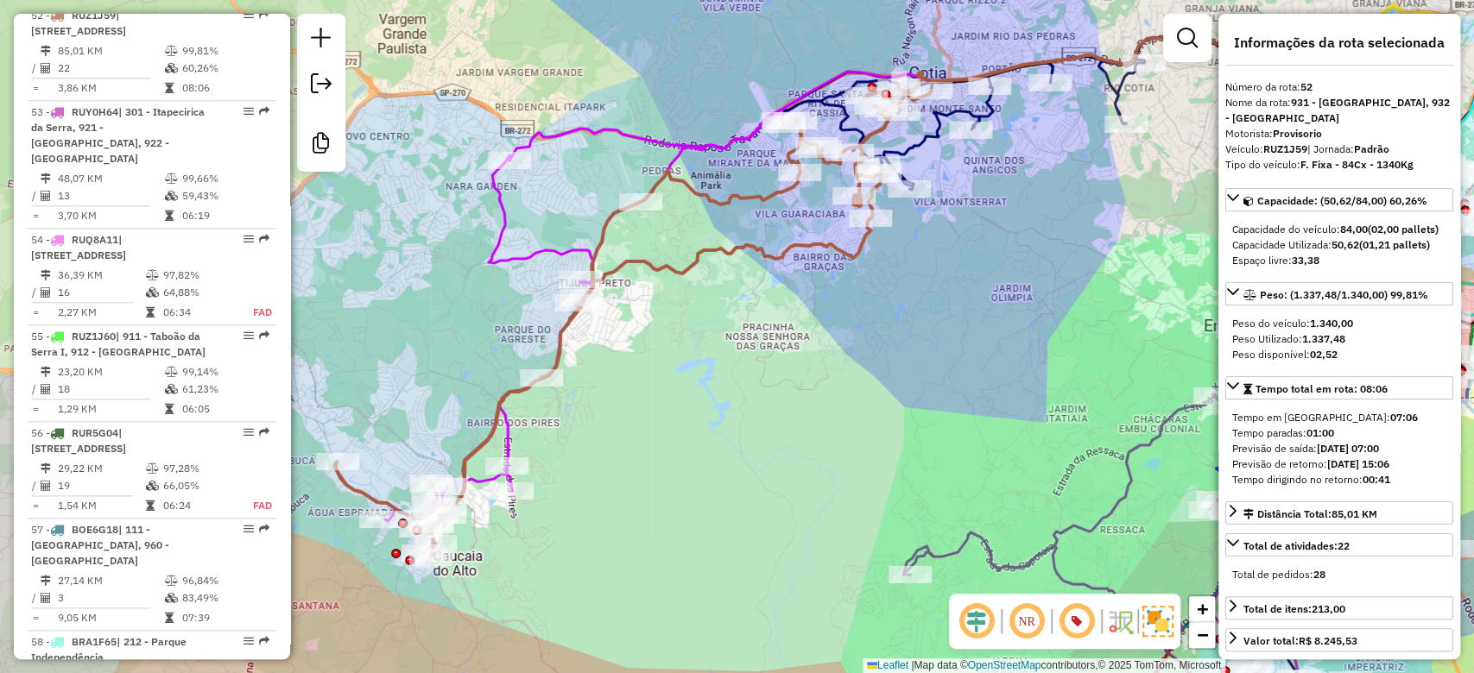
drag, startPoint x: 553, startPoint y: 311, endPoint x: 552, endPoint y: 218, distance: 93.2
click at [552, 218] on div "Janela de atendimento Grade de atendimento Capacidade Transportadoras Veículos …" at bounding box center [737, 336] width 1474 height 673
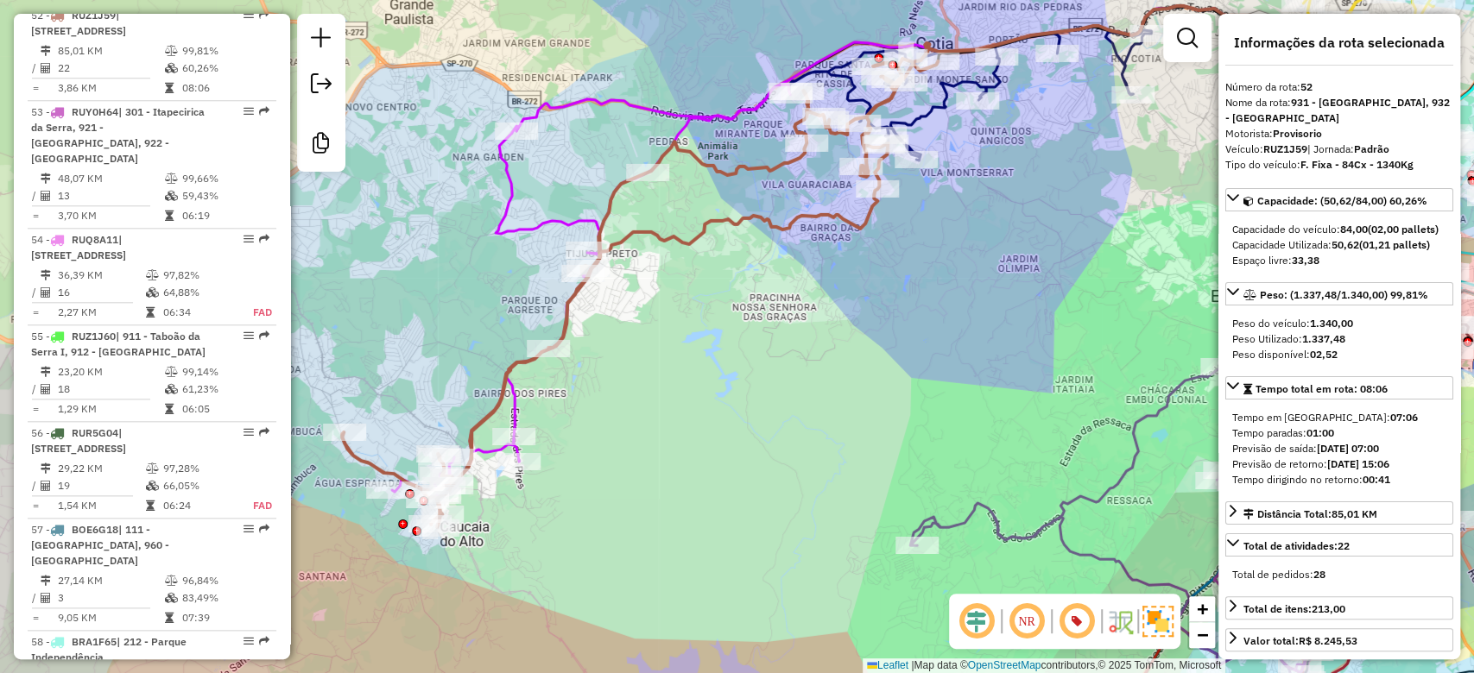
drag, startPoint x: 606, startPoint y: 388, endPoint x: 614, endPoint y: 362, distance: 27.0
click at [614, 362] on div "Janela de atendimento Grade de atendimento Capacidade Transportadoras Veículos …" at bounding box center [737, 336] width 1474 height 673
drag, startPoint x: 681, startPoint y: 386, endPoint x: 536, endPoint y: 314, distance: 161.8
click at [533, 313] on div "Janela de atendimento Grade de atendimento Capacidade Transportadoras Veículos …" at bounding box center [737, 336] width 1474 height 673
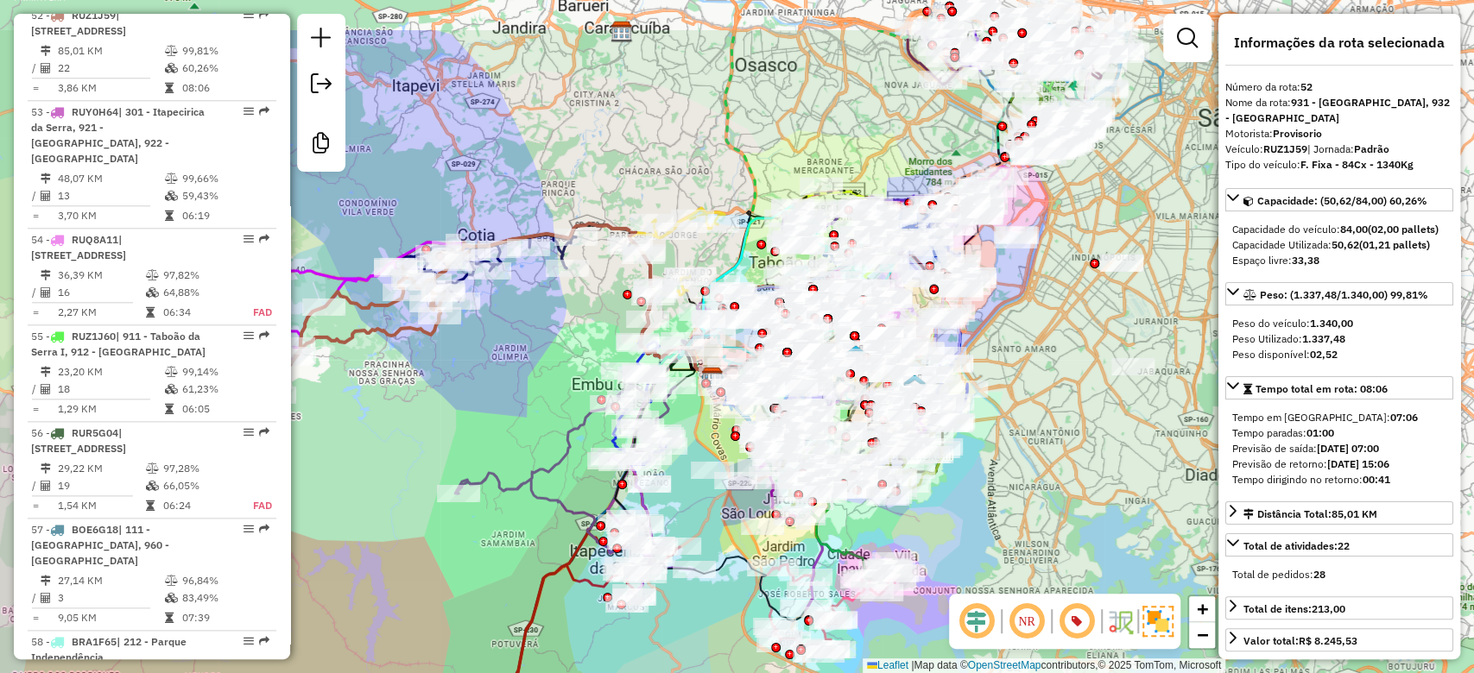
drag, startPoint x: 674, startPoint y: 321, endPoint x: 720, endPoint y: 297, distance: 51.8
click at [433, 464] on div "Janela de atendimento Grade de atendimento Capacidade Transportadoras Veículos …" at bounding box center [737, 336] width 1474 height 673
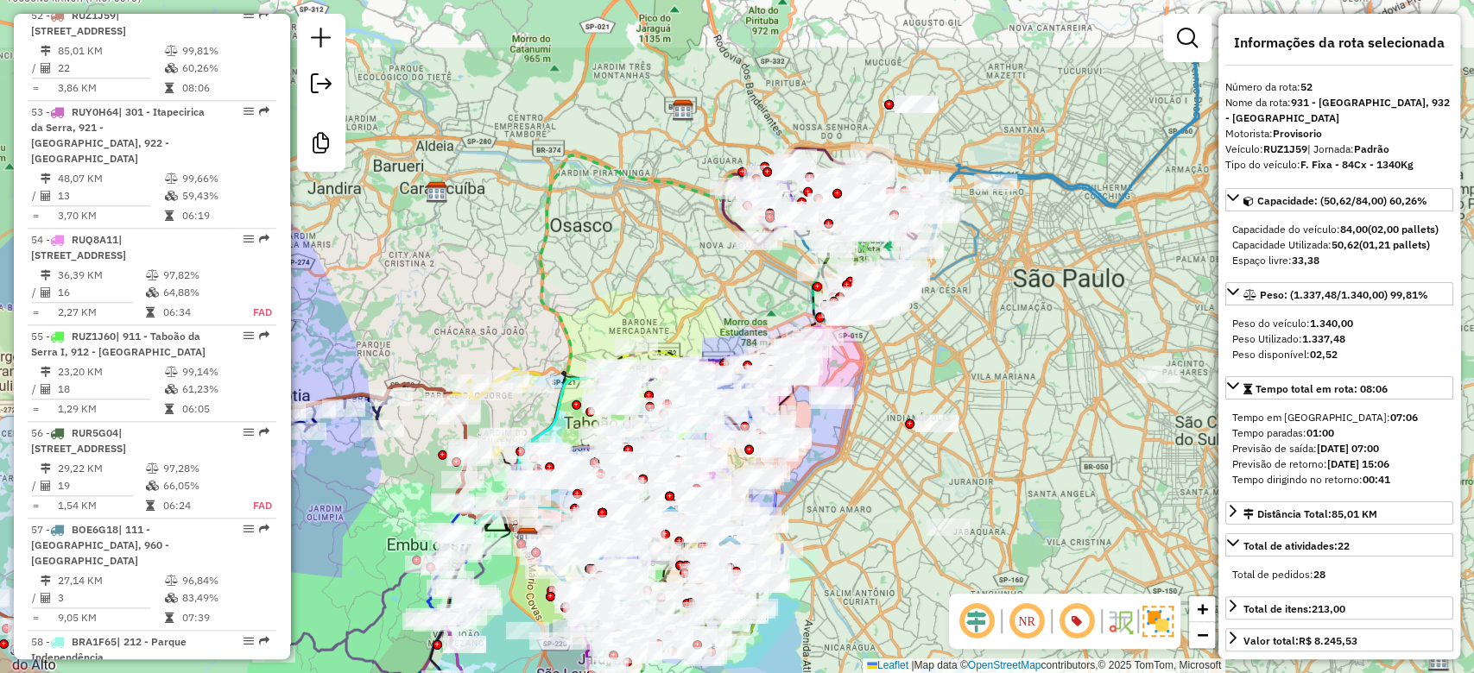
drag, startPoint x: 795, startPoint y: 165, endPoint x: 661, endPoint y: 271, distance: 170.8
click at [661, 271] on div "Janela de atendimento Grade de atendimento Capacidade Transportadoras Veículos …" at bounding box center [737, 336] width 1474 height 673
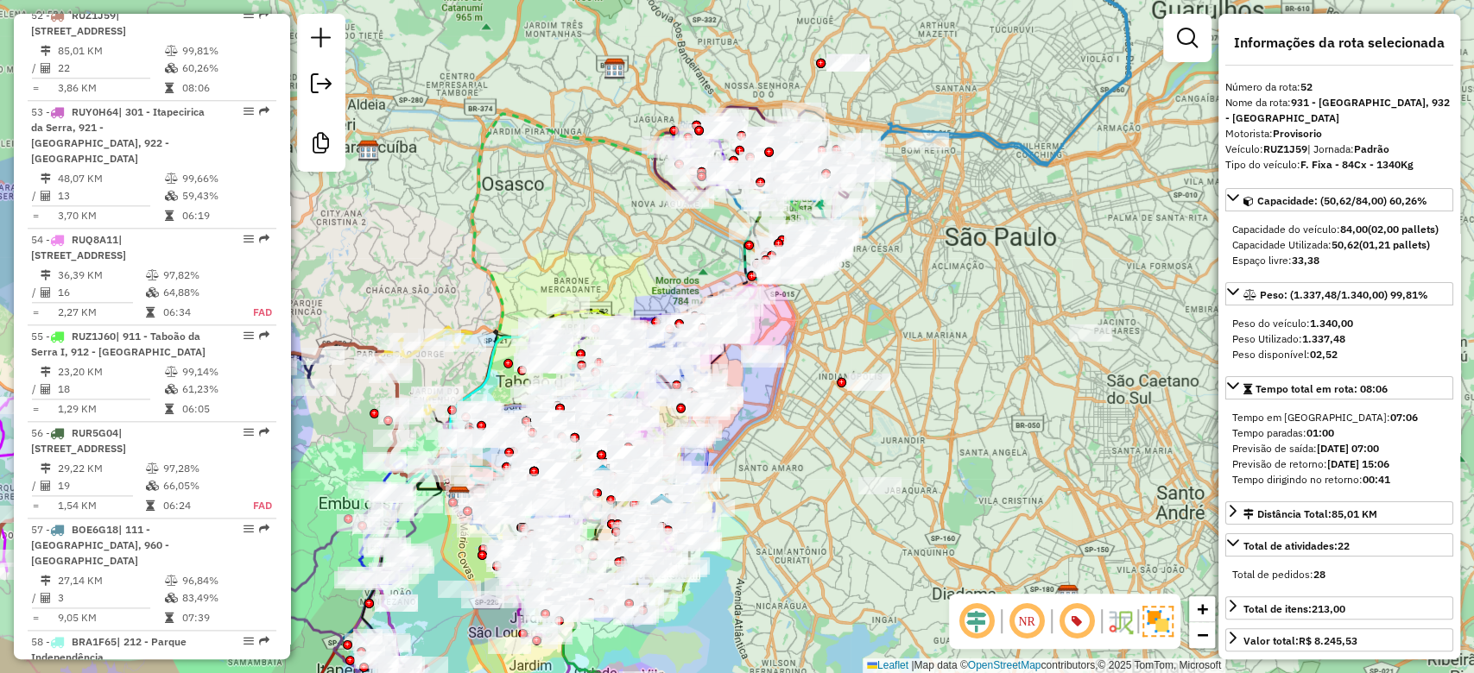
drag, startPoint x: 554, startPoint y: 247, endPoint x: 487, endPoint y: 205, distance: 79.1
click at [487, 205] on div "Janela de atendimento Grade de atendimento Capacidade Transportadoras Veículos …" at bounding box center [737, 336] width 1474 height 673
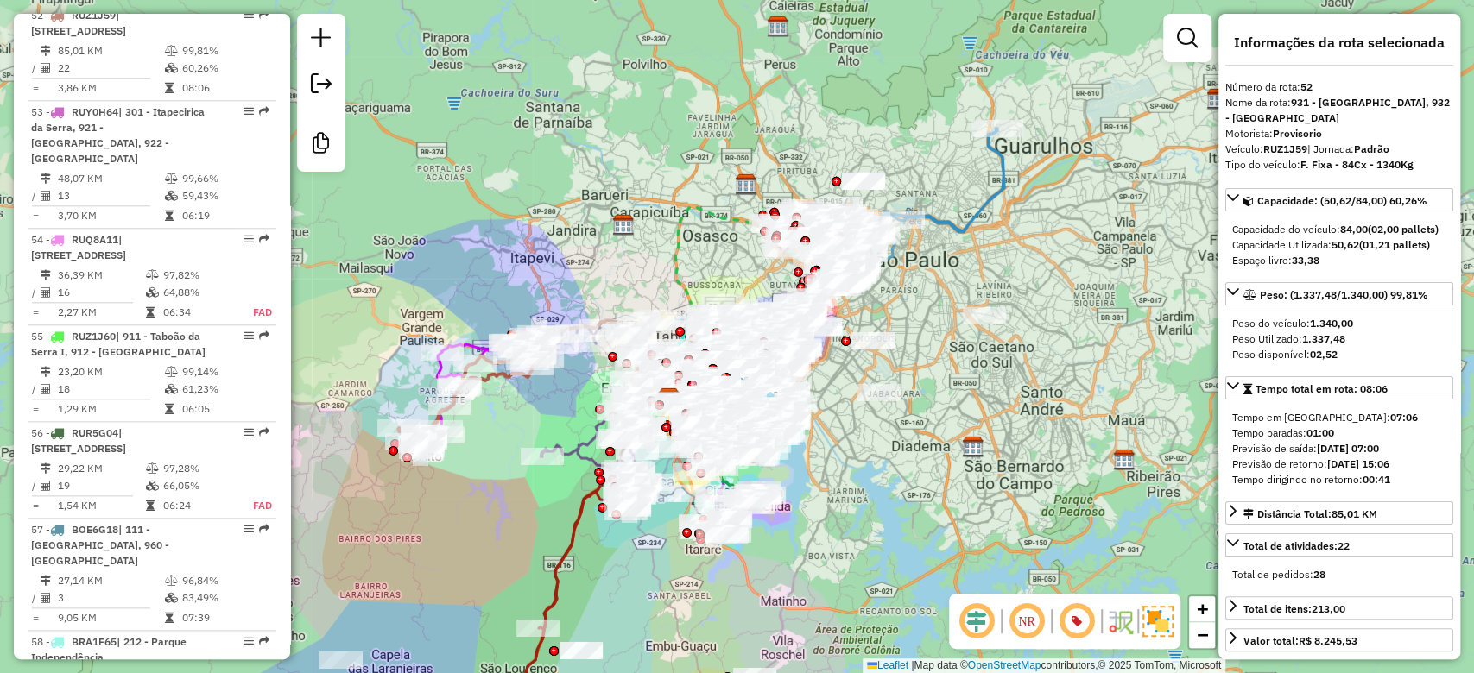
drag, startPoint x: 905, startPoint y: 357, endPoint x: 919, endPoint y: 295, distance: 62.8
click at [919, 299] on div "Janela de atendimento Grade de atendimento Capacidade Transportadoras Veículos …" at bounding box center [737, 336] width 1474 height 673
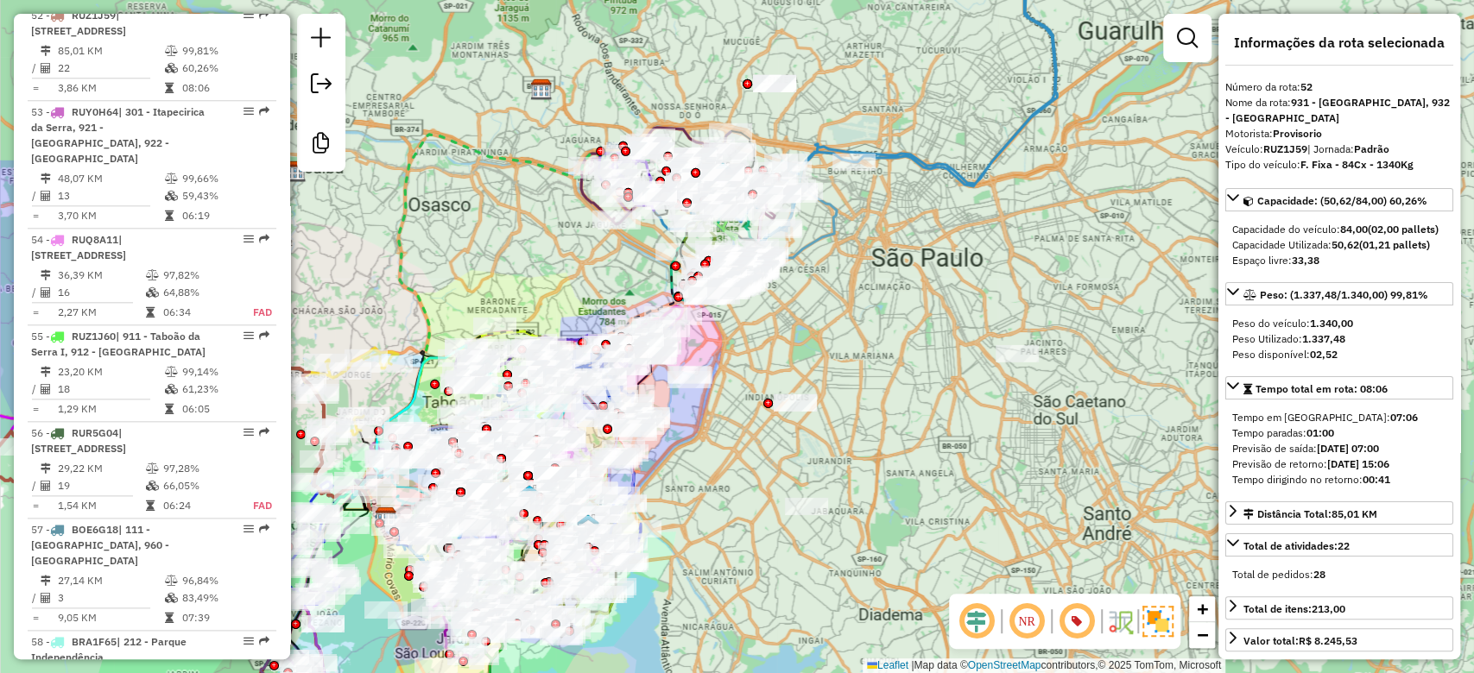
drag, startPoint x: 905, startPoint y: 306, endPoint x: 884, endPoint y: 333, distance: 34.5
click at [884, 333] on div "Janela de atendimento Grade de atendimento Capacidade Transportadoras Veículos …" at bounding box center [737, 336] width 1474 height 673
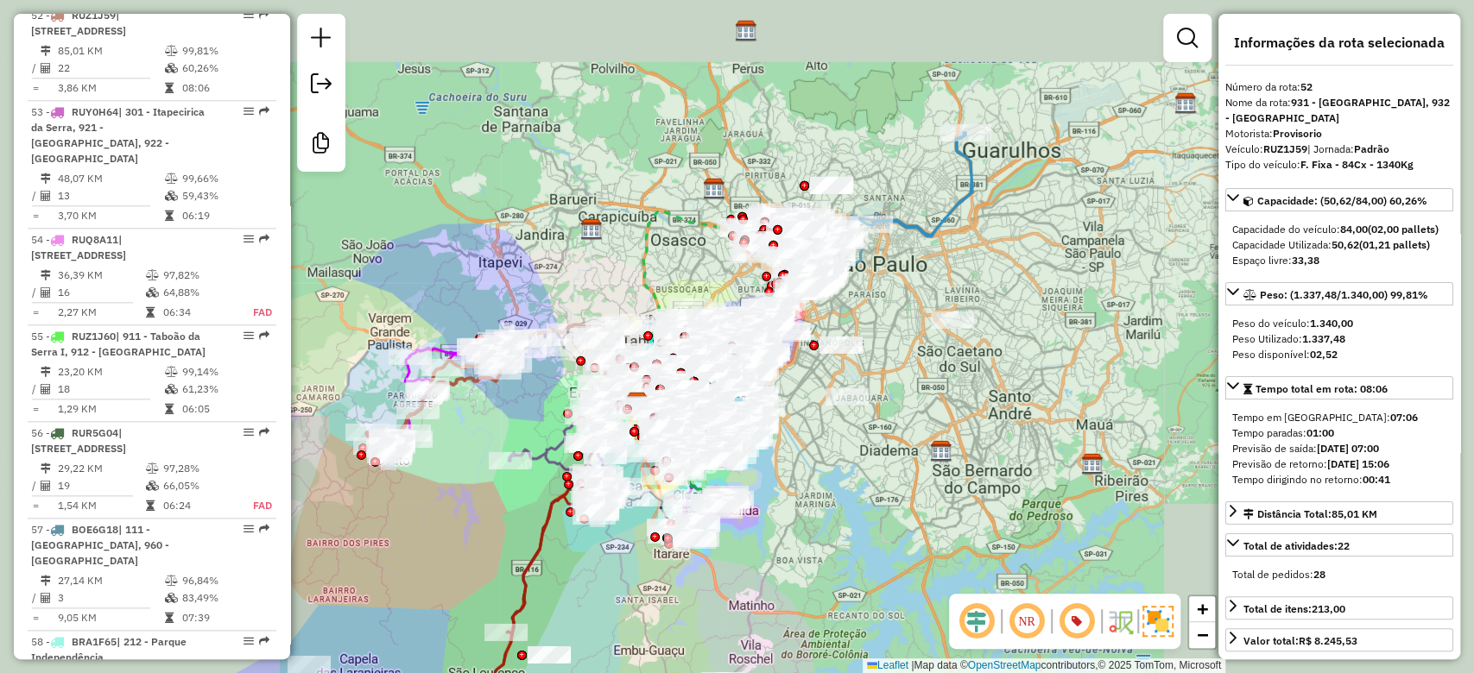
drag, startPoint x: 885, startPoint y: 273, endPoint x: 894, endPoint y: 289, distance: 18.5
click at [894, 289] on div "Janela de atendimento Grade de atendimento Capacidade Transportadoras Veículos …" at bounding box center [737, 336] width 1474 height 673
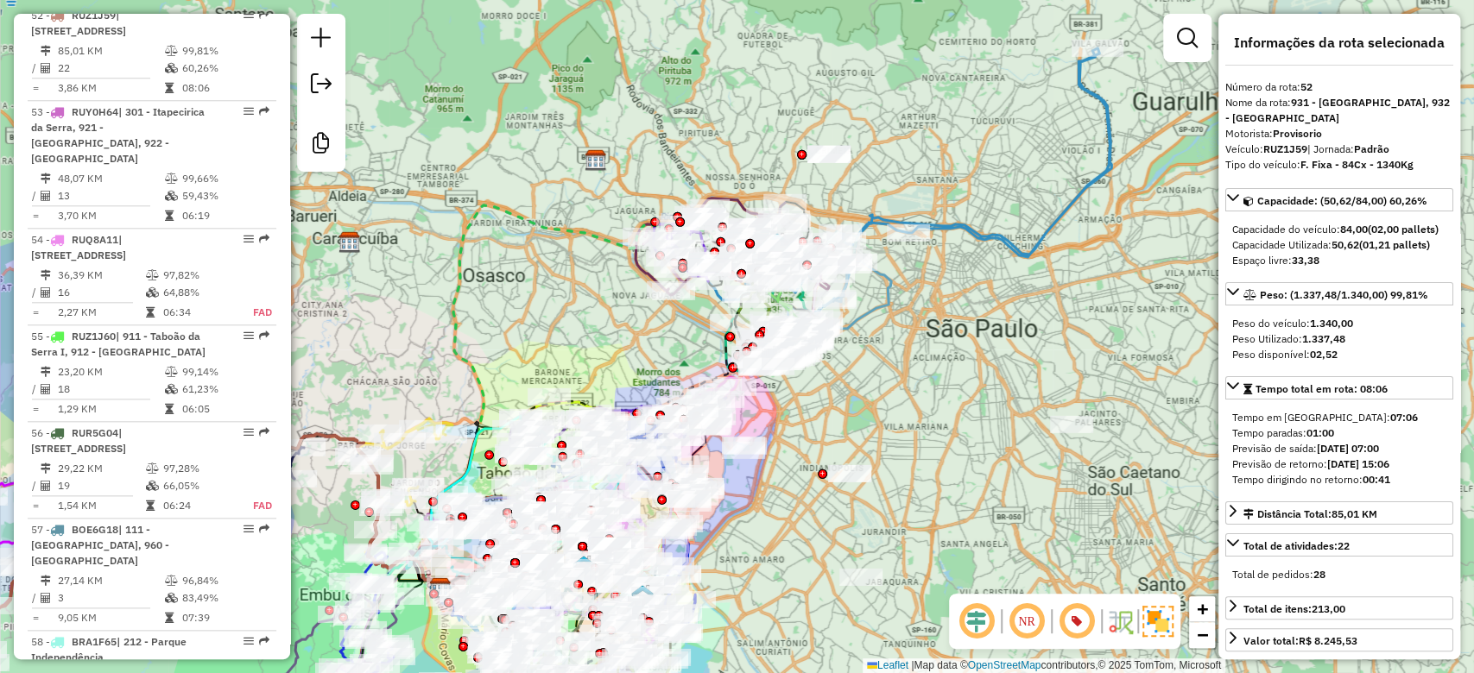
click at [873, 353] on div "Janela de atendimento Grade de atendimento Capacidade Transportadoras Veículos …" at bounding box center [737, 336] width 1474 height 673
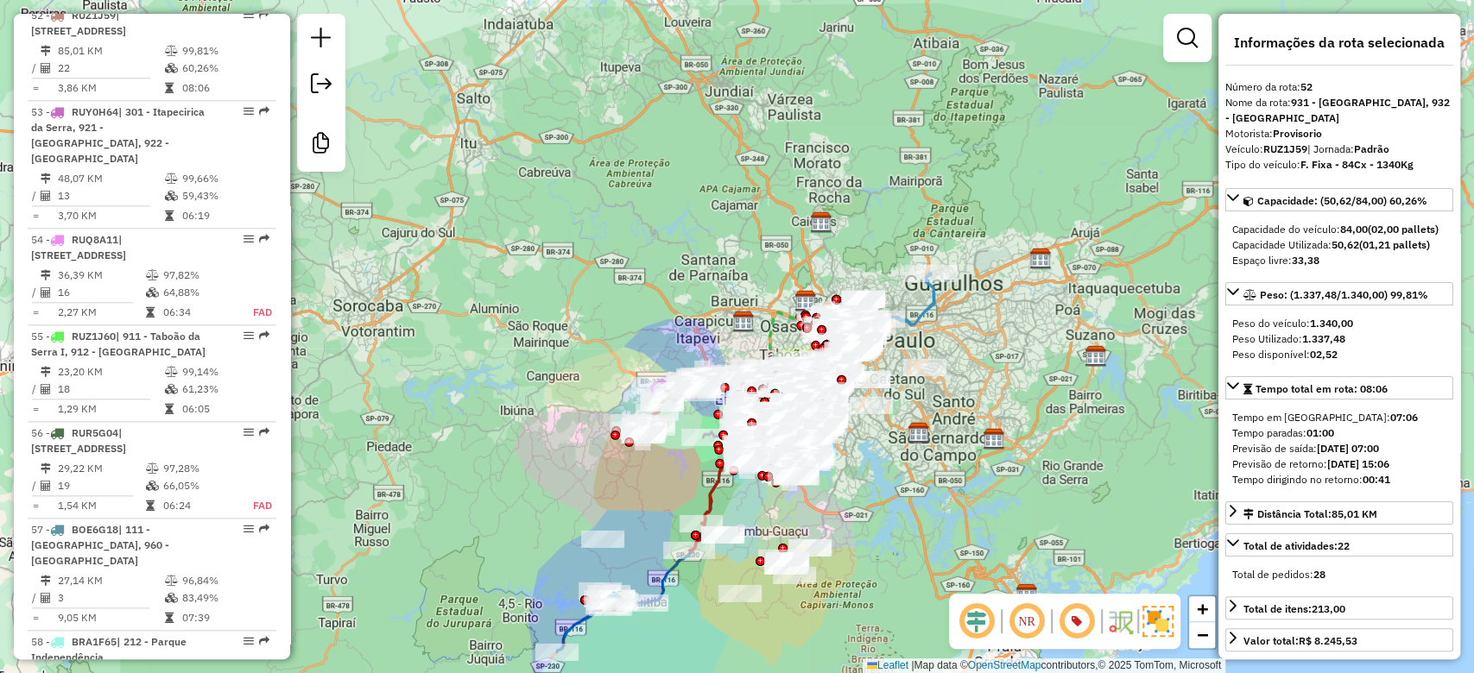
drag, startPoint x: 894, startPoint y: 397, endPoint x: 898, endPoint y: 374, distance: 23.7
click at [898, 374] on div "Janela de atendimento Grade de atendimento Capacidade Transportadoras Veículos …" at bounding box center [737, 336] width 1474 height 673
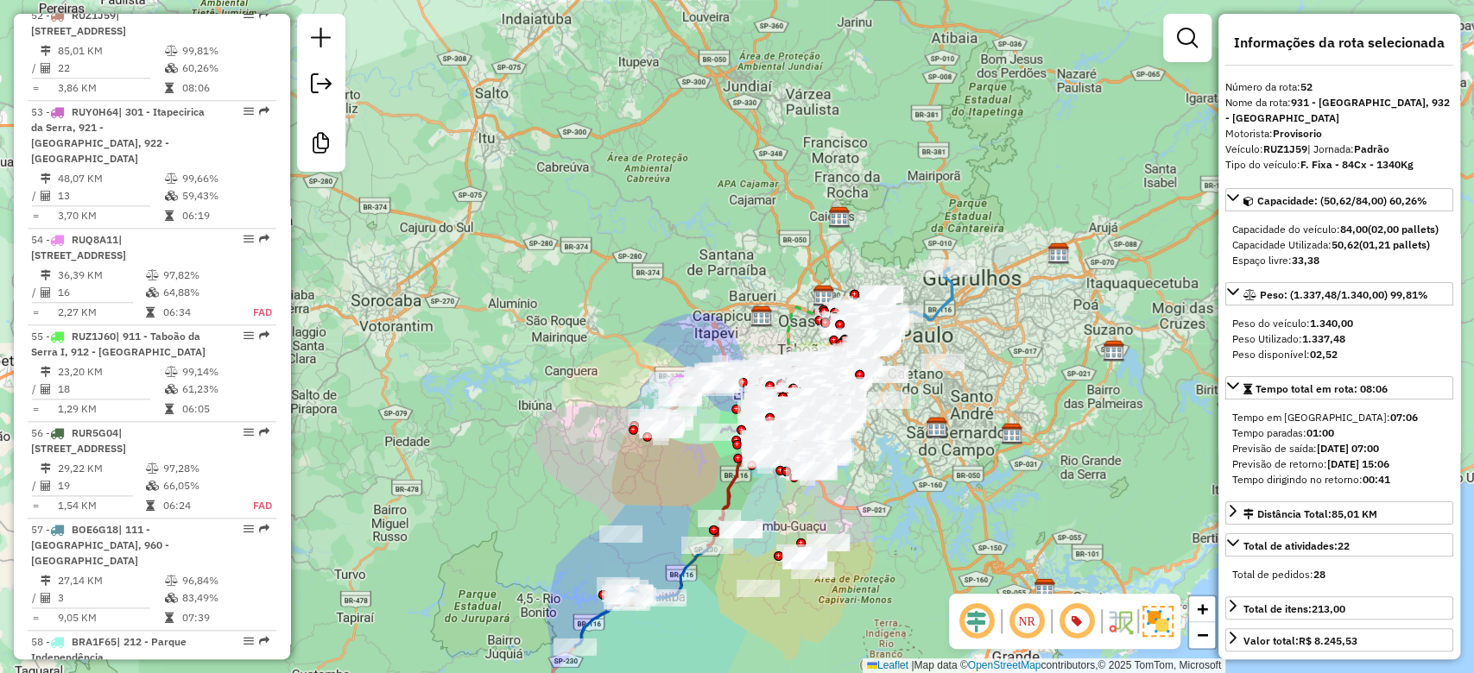
drag, startPoint x: 869, startPoint y: 480, endPoint x: 881, endPoint y: 498, distance: 22.3
click at [881, 498] on div "Janela de atendimento Grade de atendimento Capacidade Transportadoras Veículos …" at bounding box center [737, 336] width 1474 height 673
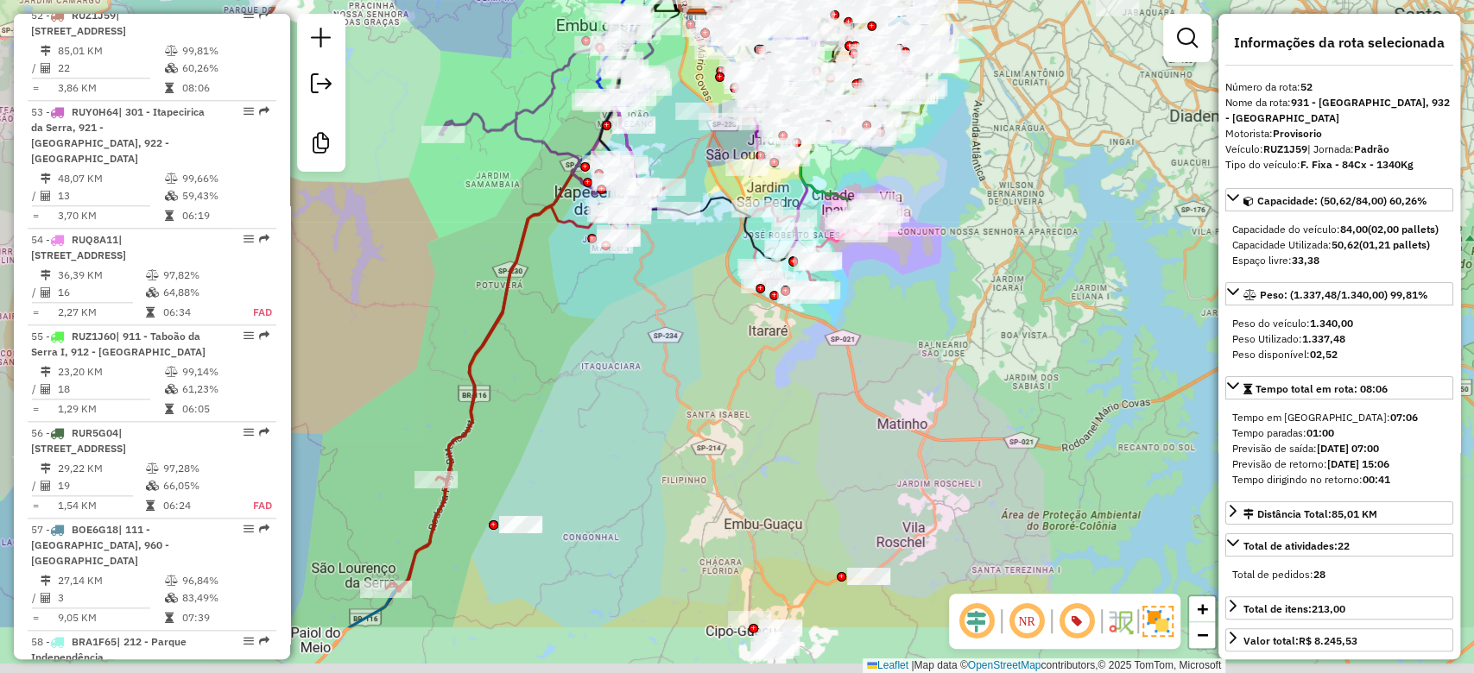
drag, startPoint x: 790, startPoint y: 458, endPoint x: 918, endPoint y: 342, distance: 172.4
click at [918, 342] on div "Janela de atendimento Grade de atendimento Capacidade Transportadoras Veículos …" at bounding box center [737, 336] width 1474 height 673
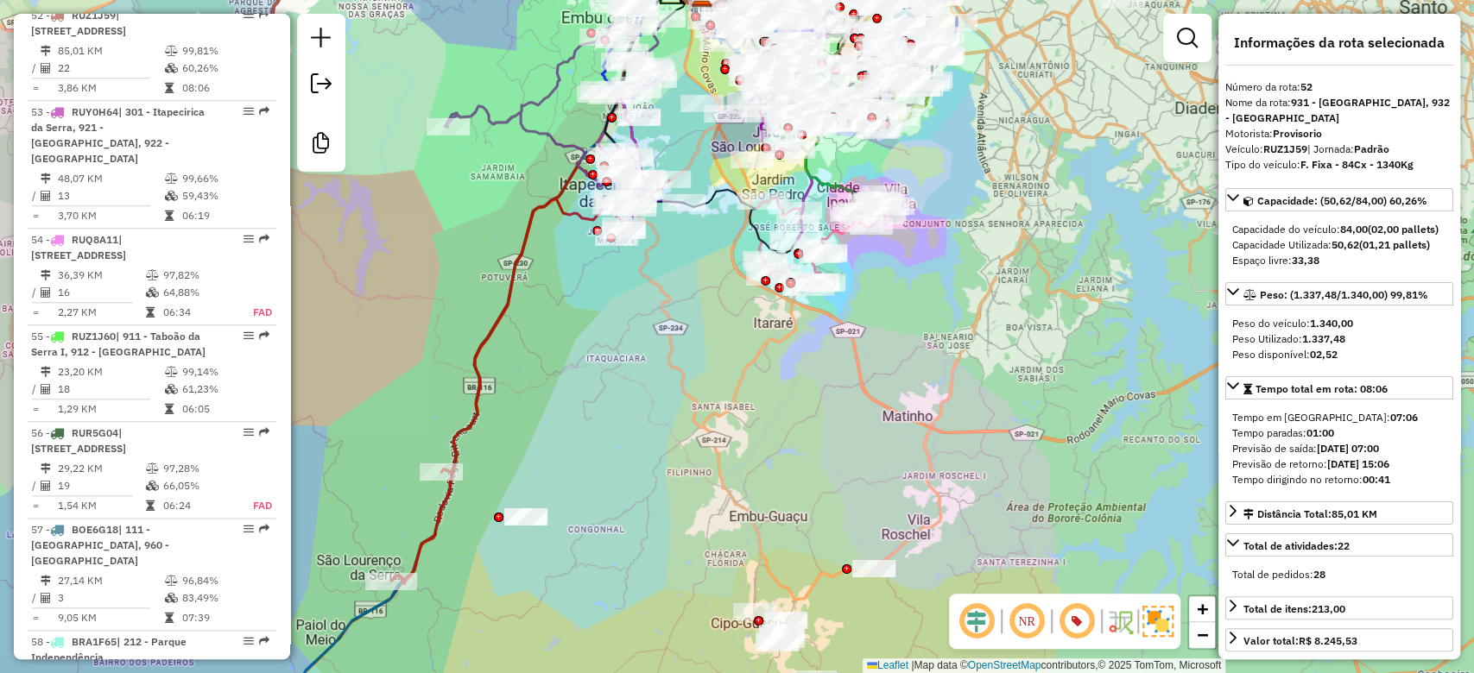
click at [859, 340] on div "Janela de atendimento Grade de atendimento Capacidade Transportadoras Veículos …" at bounding box center [737, 336] width 1474 height 673
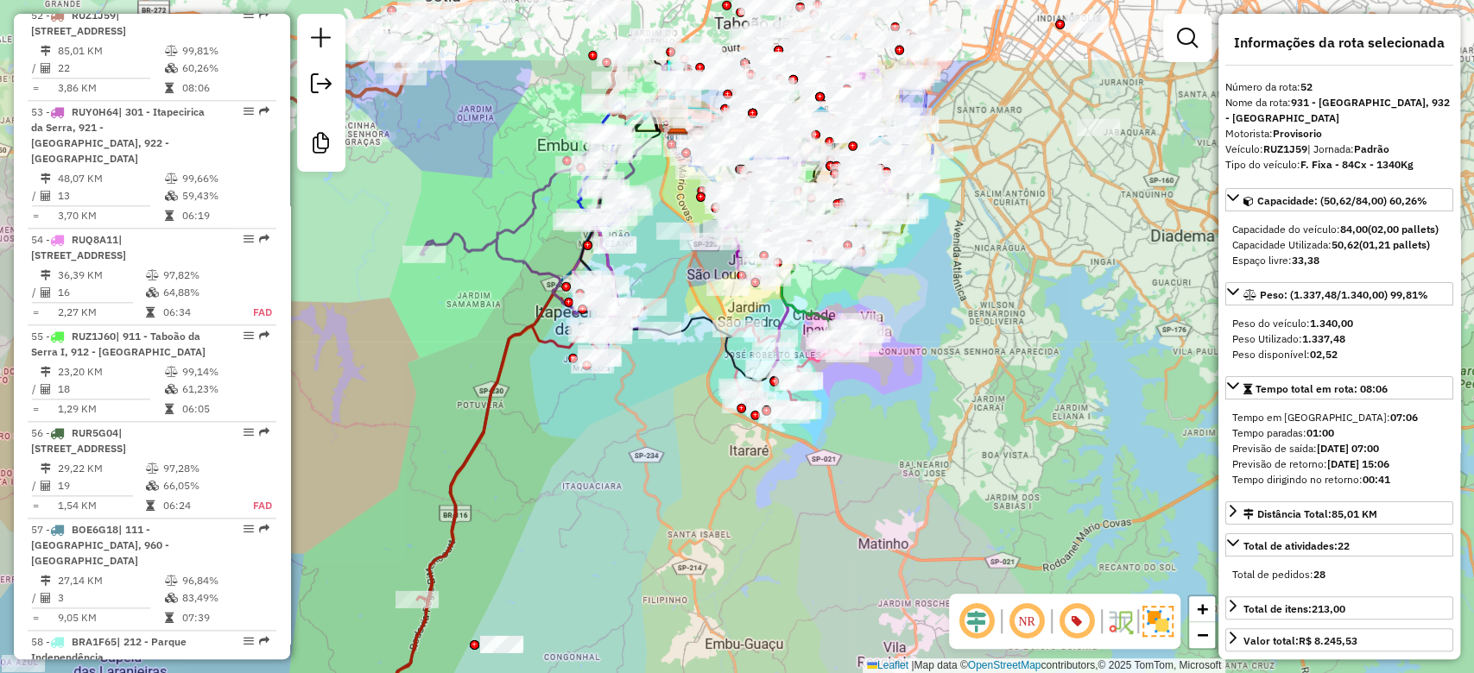
drag, startPoint x: 971, startPoint y: 239, endPoint x: 949, endPoint y: 364, distance: 127.2
click at [949, 364] on div "Janela de atendimento Grade de atendimento Capacidade Transportadoras Veículos …" at bounding box center [737, 336] width 1474 height 673
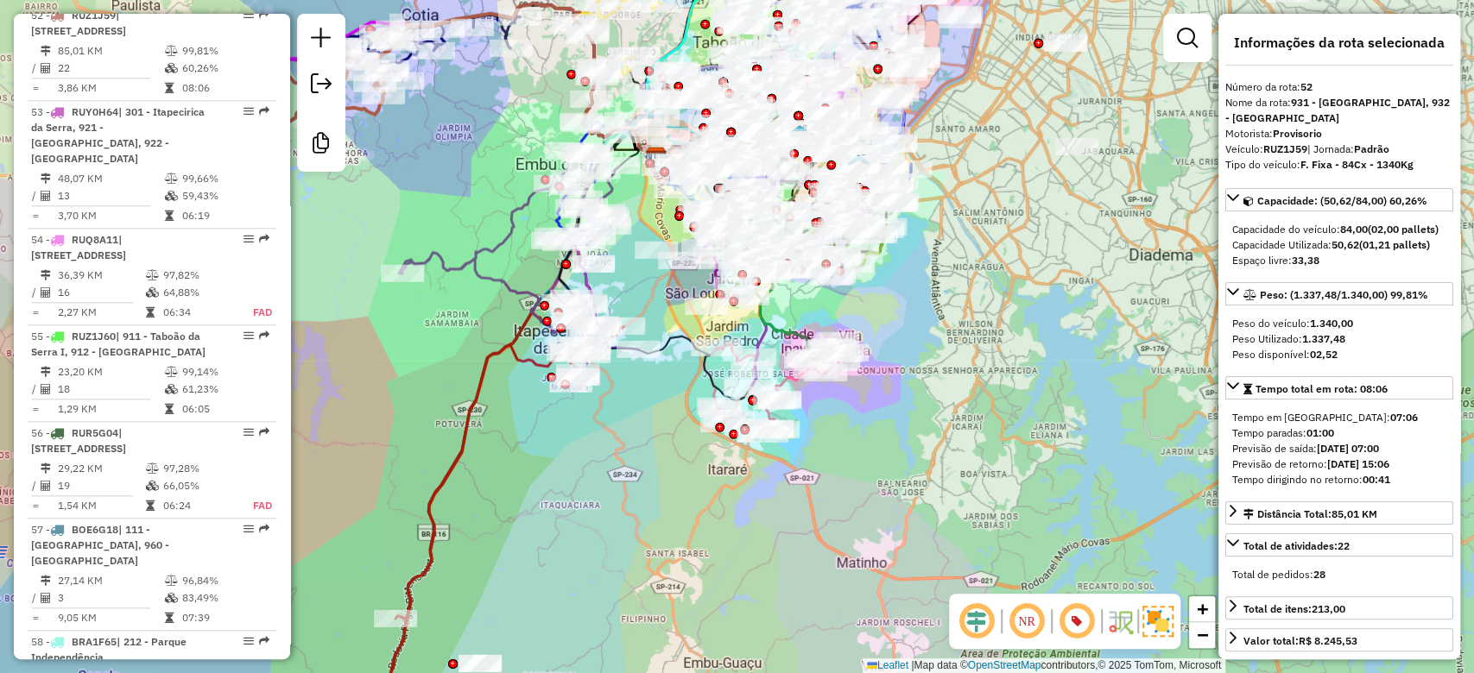
drag, startPoint x: 943, startPoint y: 333, endPoint x: 851, endPoint y: 383, distance: 104.3
click at [930, 346] on div "Janela de atendimento Grade de atendimento Capacidade Transportadoras Veículos …" at bounding box center [737, 336] width 1474 height 673
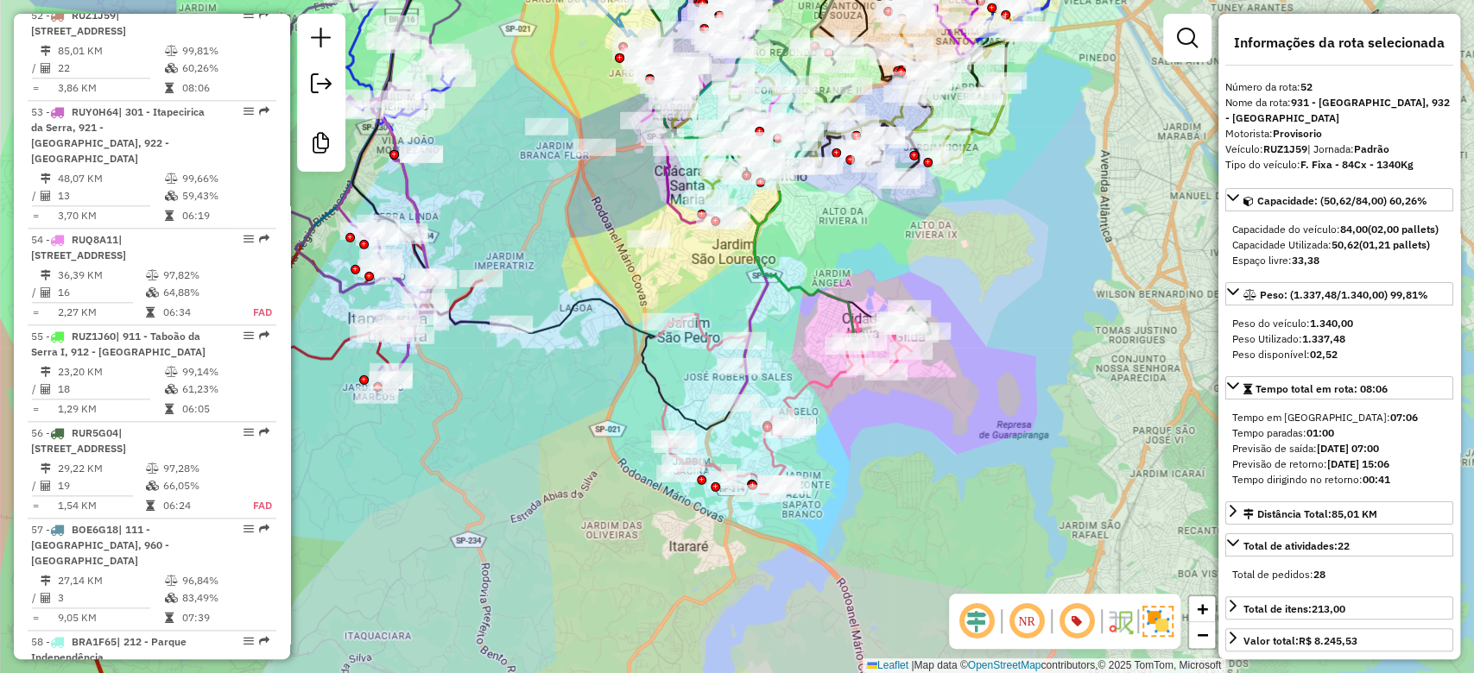
drag, startPoint x: 1072, startPoint y: 233, endPoint x: 996, endPoint y: 273, distance: 85.7
click at [1003, 300] on div "Janela de atendimento Grade de atendimento Capacidade Transportadoras Veículos …" at bounding box center [737, 336] width 1474 height 673
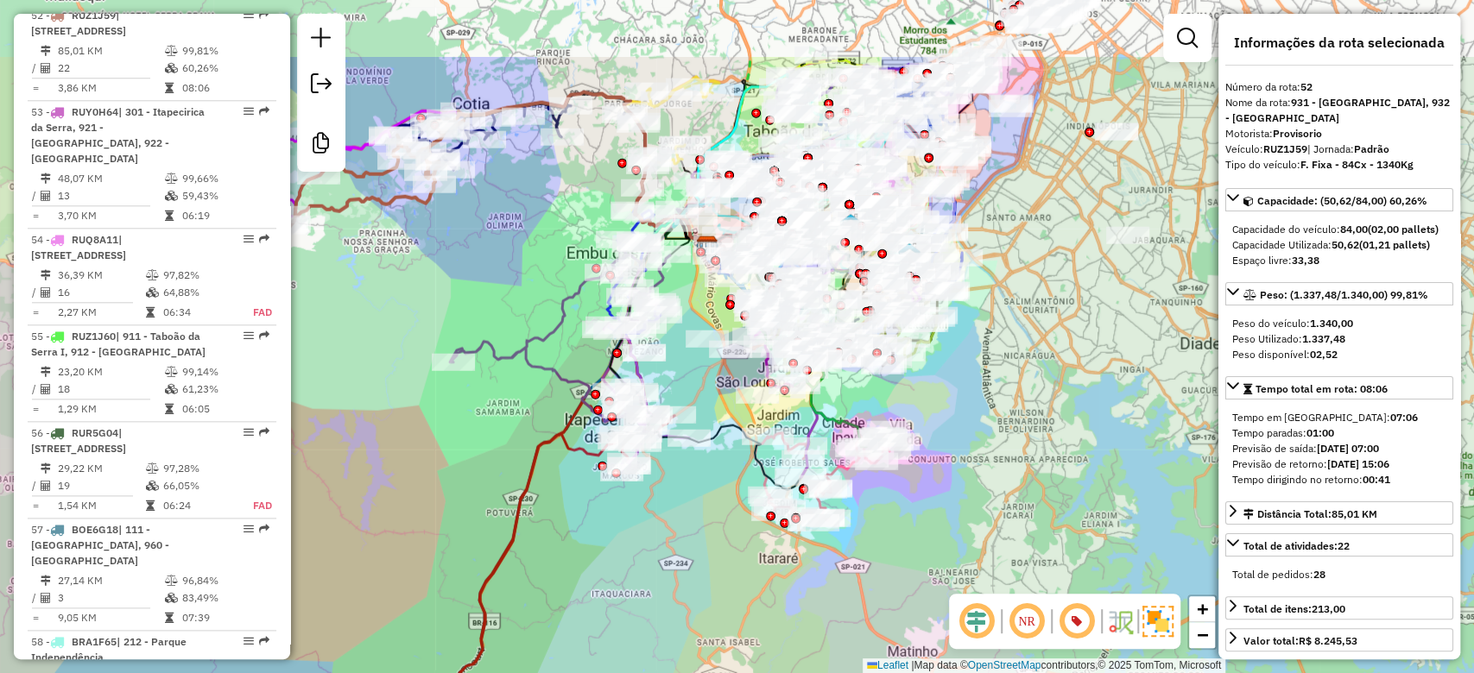
drag, startPoint x: 1020, startPoint y: 245, endPoint x: 973, endPoint y: 370, distance: 132.8
click at [973, 370] on div "Janela de atendimento Grade de atendimento Capacidade Transportadoras Veículos …" at bounding box center [737, 336] width 1474 height 673
